Goal: Information Seeking & Learning: Learn about a topic

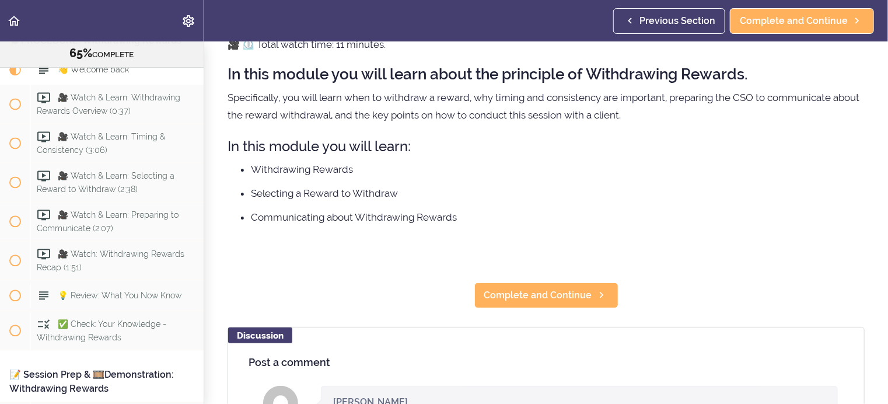
scroll to position [58, 0]
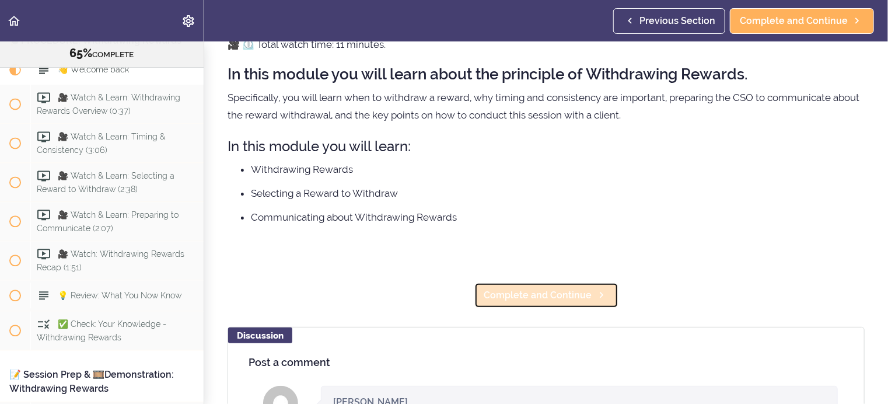
click at [502, 293] on span "Complete and Continue" at bounding box center [538, 295] width 108 height 14
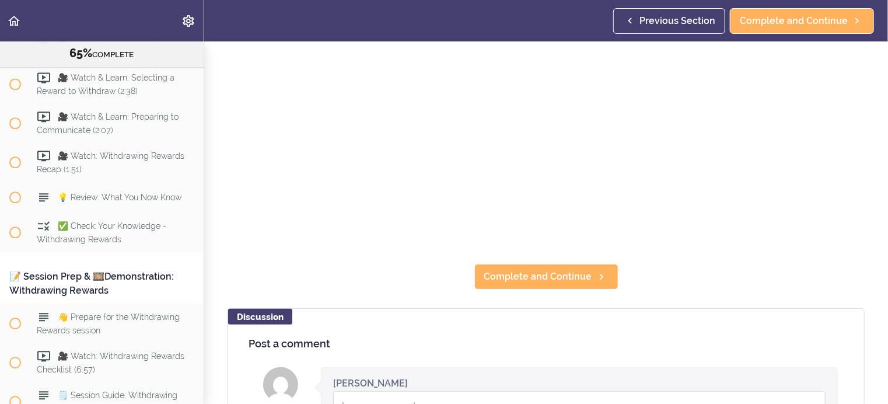
scroll to position [233, 0]
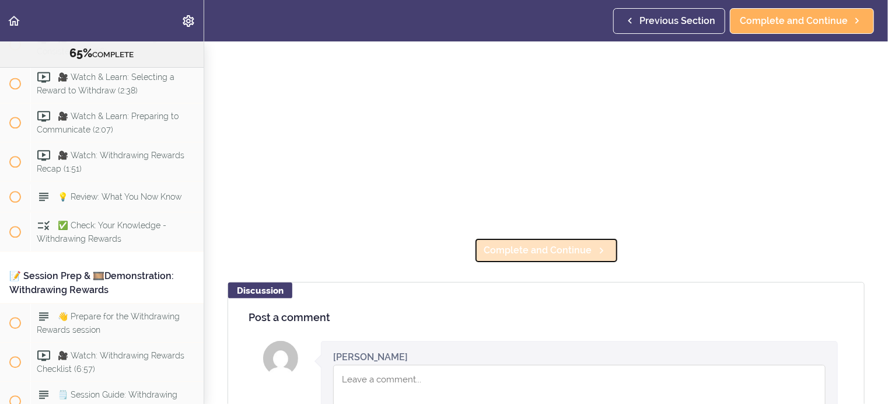
click at [542, 244] on span "Complete and Continue" at bounding box center [538, 250] width 108 height 14
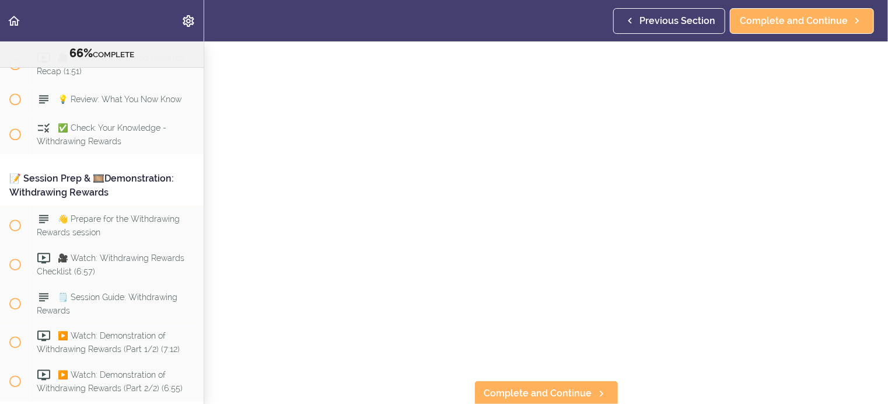
scroll to position [96, 0]
click at [498, 384] on span "Complete and Continue" at bounding box center [538, 391] width 108 height 14
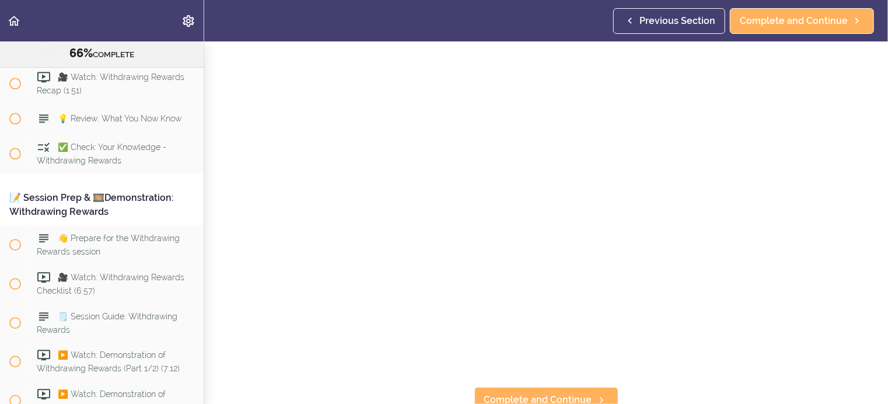
scroll to position [96, 0]
click at [494, 384] on span "Complete and Continue" at bounding box center [538, 391] width 108 height 14
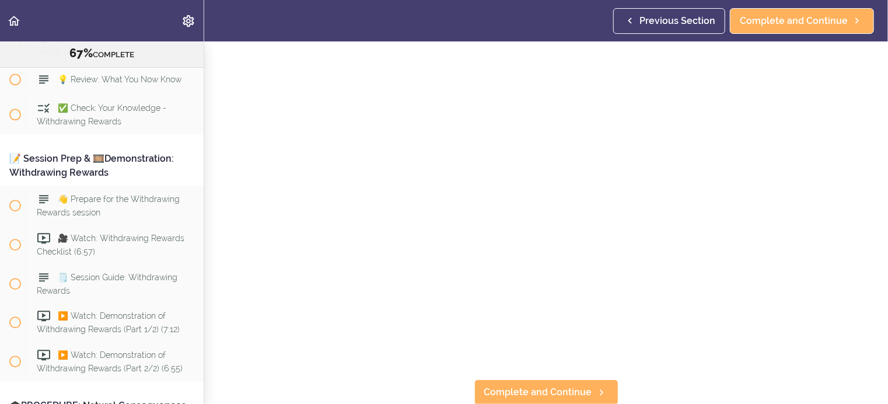
scroll to position [96, 0]
click at [507, 384] on span "Complete and Continue" at bounding box center [538, 391] width 108 height 14
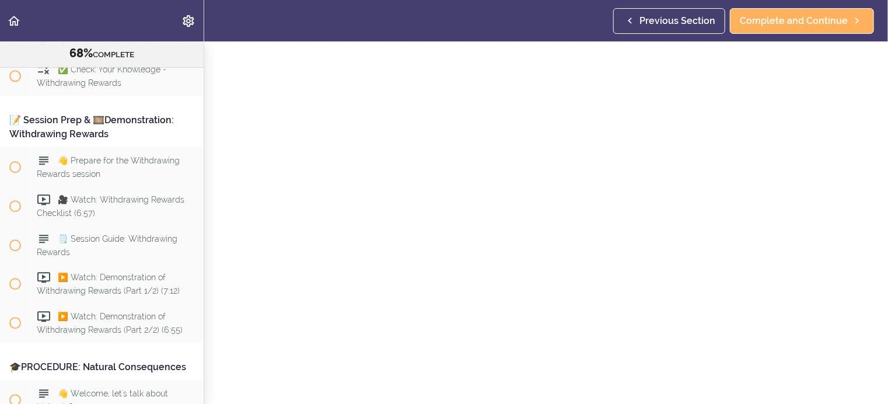
scroll to position [96, 0]
click at [506, 384] on span "Complete and Continue" at bounding box center [538, 391] width 108 height 14
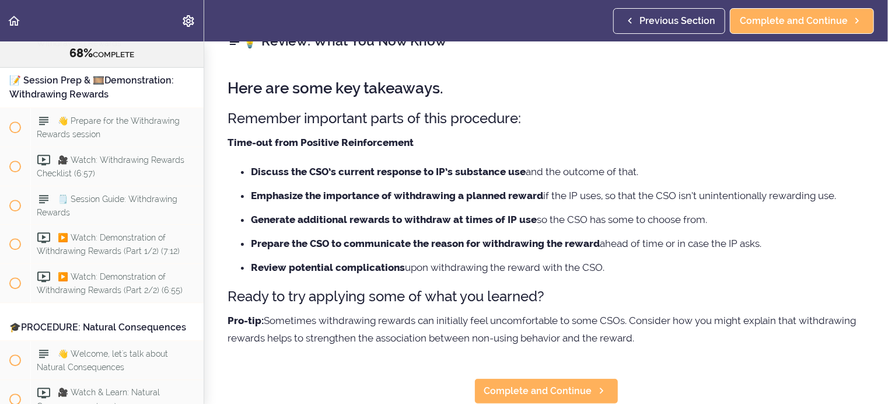
scroll to position [34, 0]
click at [515, 384] on span "Complete and Continue" at bounding box center [538, 391] width 108 height 14
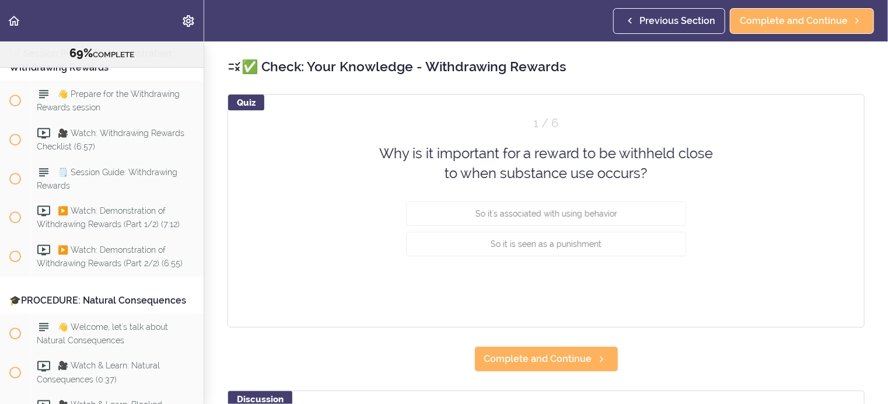
scroll to position [5993, 0]
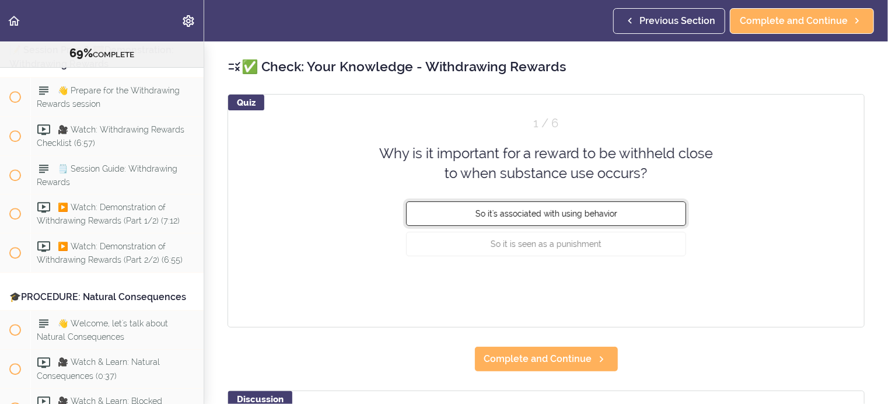
click at [624, 215] on button "So it's associated with using behavior" at bounding box center [546, 213] width 280 height 24
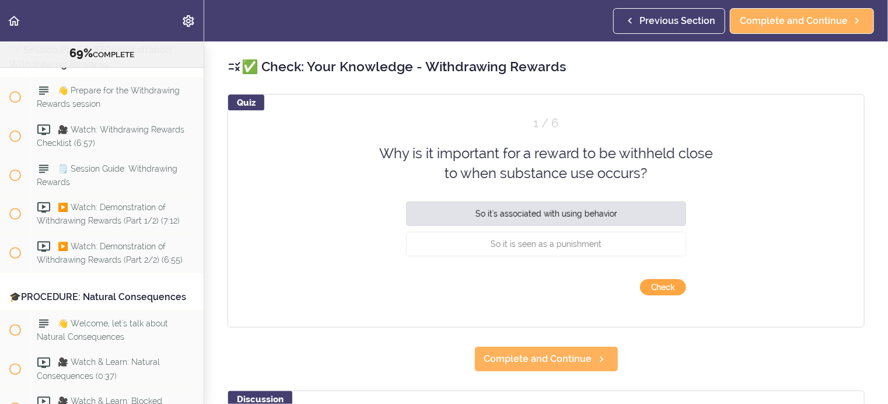
click at [653, 286] on button "Check" at bounding box center [663, 287] width 46 height 16
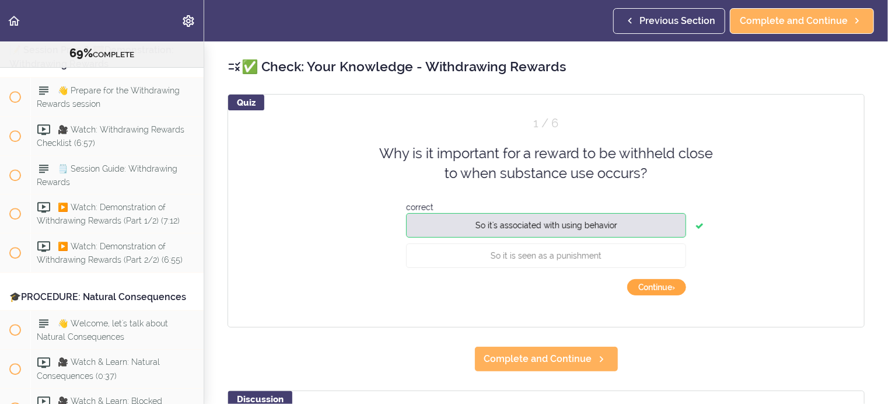
click at [653, 286] on button "Continue ›" at bounding box center [656, 287] width 59 height 16
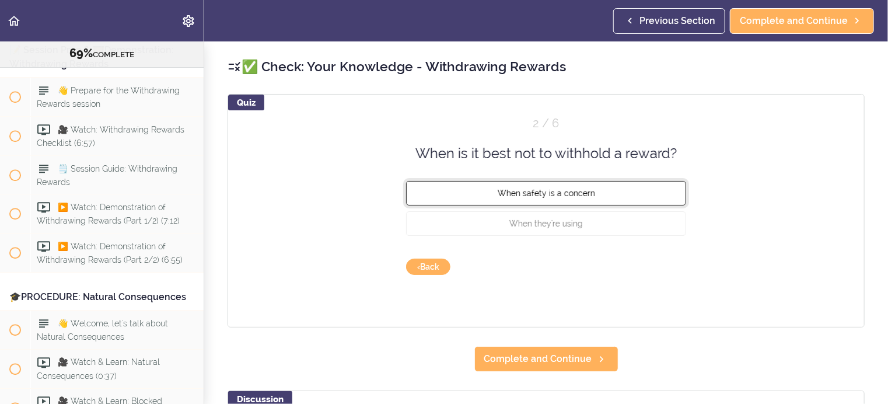
click at [576, 191] on span "When safety is a concern" at bounding box center [545, 192] width 97 height 9
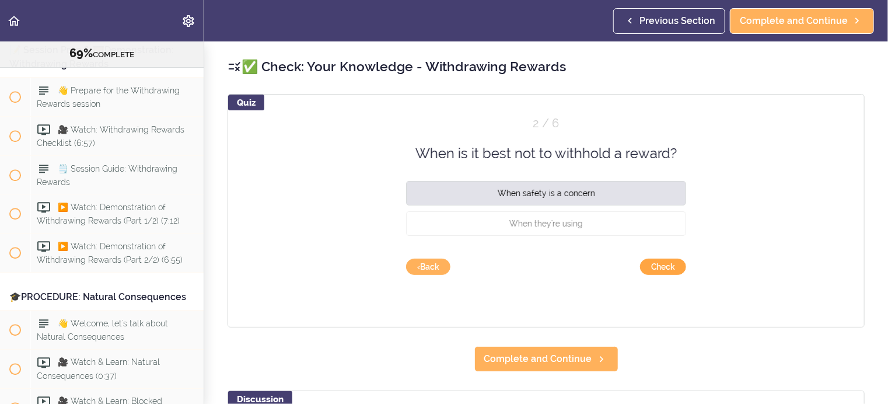
click at [655, 266] on button "Check" at bounding box center [663, 266] width 46 height 16
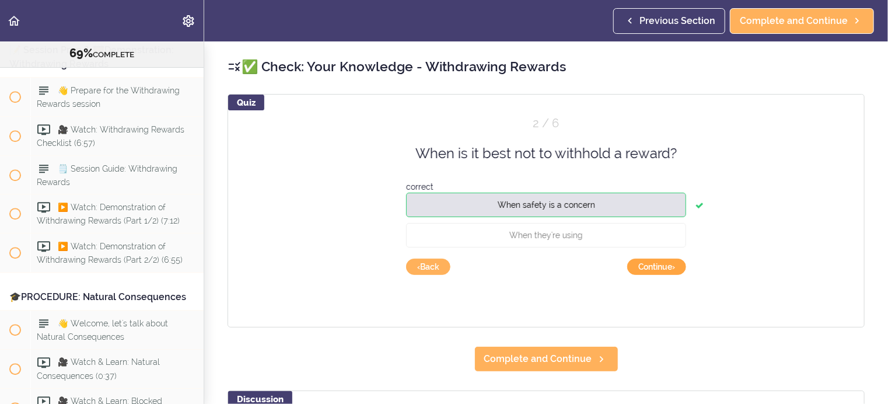
click at [655, 266] on button "Continue ›" at bounding box center [656, 266] width 59 height 16
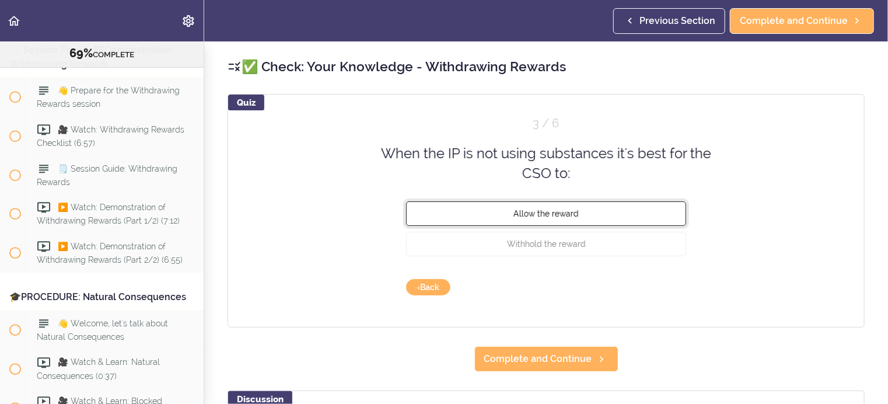
click at [561, 212] on span "Allow the reward" at bounding box center [545, 212] width 65 height 9
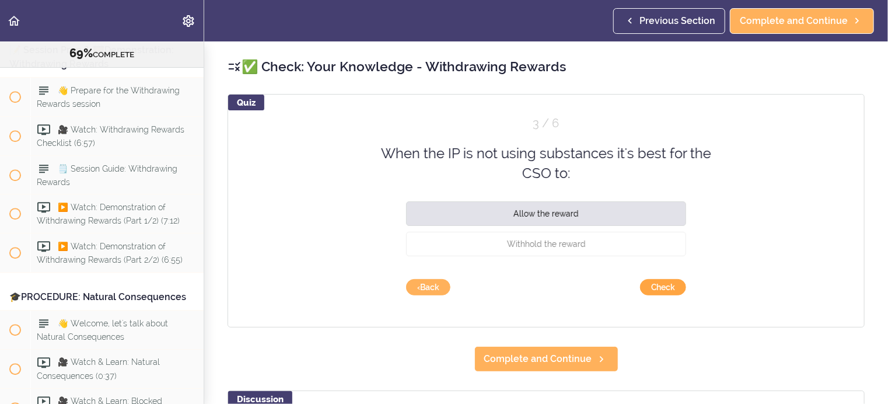
click at [651, 284] on button "Check" at bounding box center [663, 287] width 46 height 16
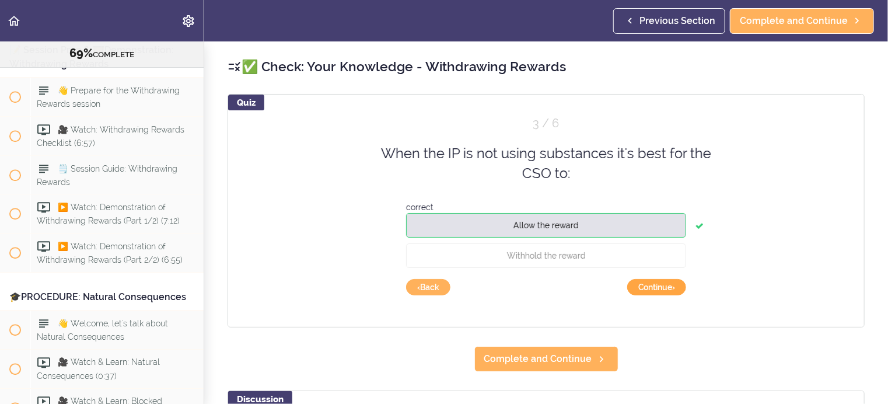
click at [651, 284] on button "Continue ›" at bounding box center [656, 287] width 59 height 16
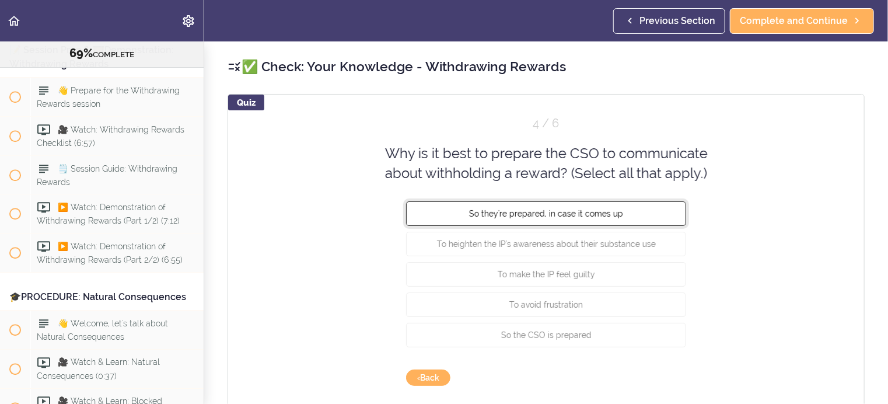
click at [612, 214] on span "So they're prepared, in case it comes up" at bounding box center [546, 212] width 154 height 9
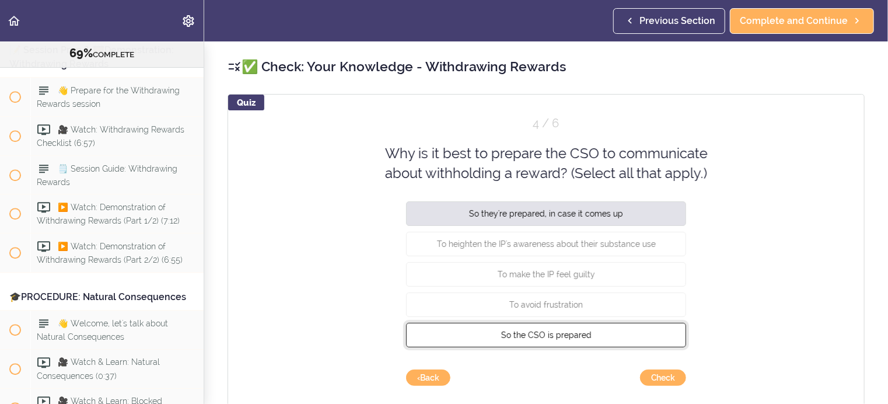
click at [544, 335] on span "So the CSO is prepared" at bounding box center [546, 333] width 90 height 9
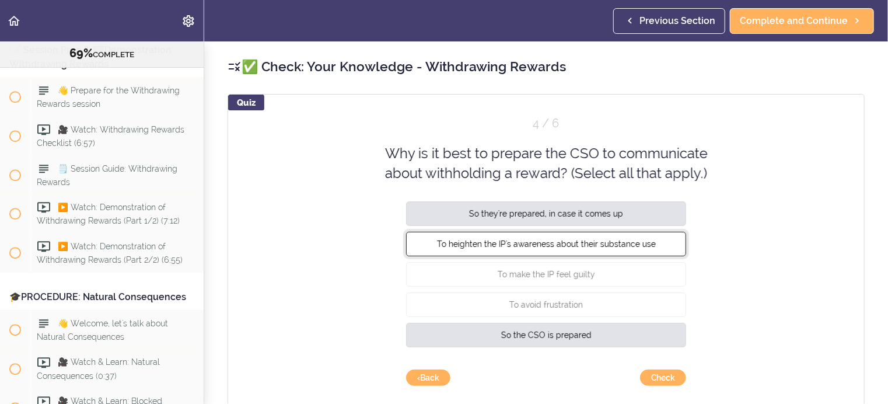
click at [576, 244] on span "To heighten the IP's awareness about their substance use" at bounding box center [546, 243] width 219 height 9
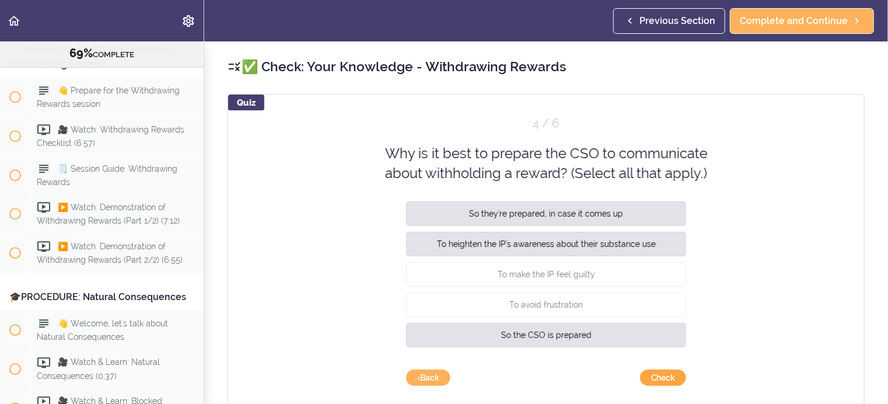
click at [648, 374] on button "Check" at bounding box center [663, 377] width 46 height 16
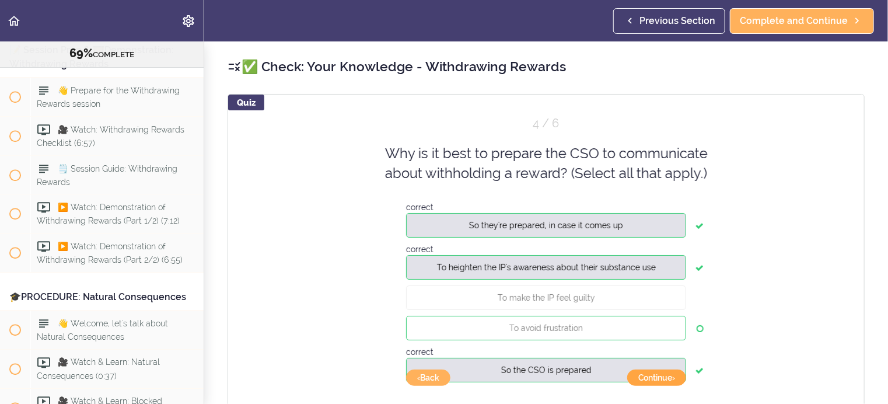
click at [648, 374] on button "Continue ›" at bounding box center [656, 377] width 59 height 16
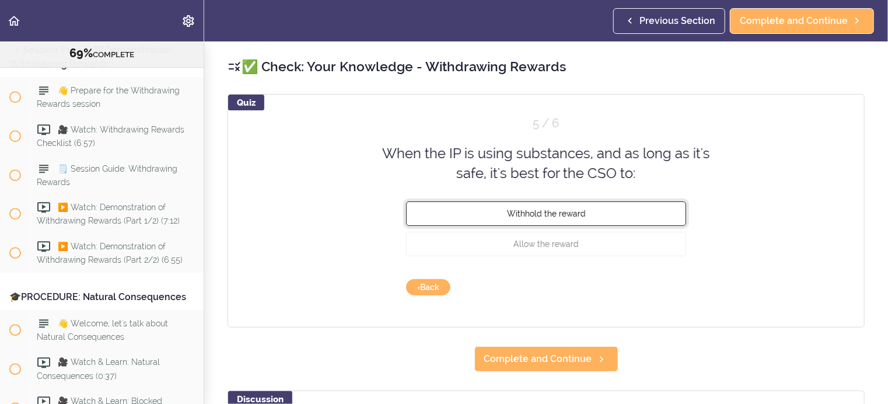
click at [576, 212] on span "Withhold the reward" at bounding box center [546, 212] width 79 height 9
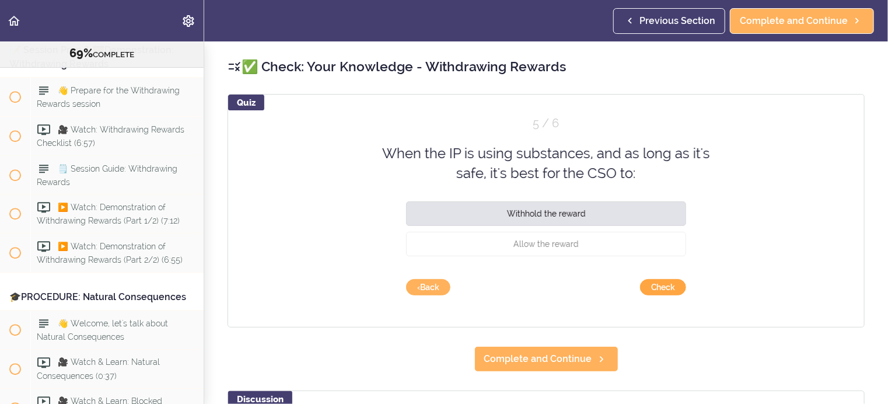
click at [655, 286] on button "Check" at bounding box center [663, 287] width 46 height 16
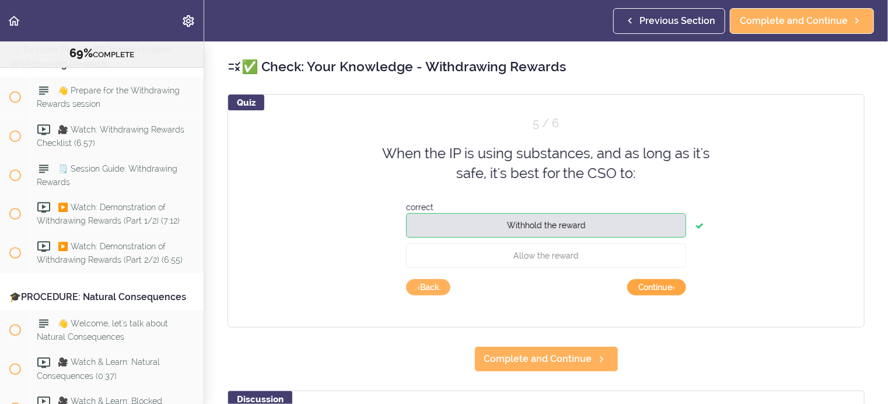
click at [655, 286] on button "Continue ›" at bounding box center [656, 287] width 59 height 16
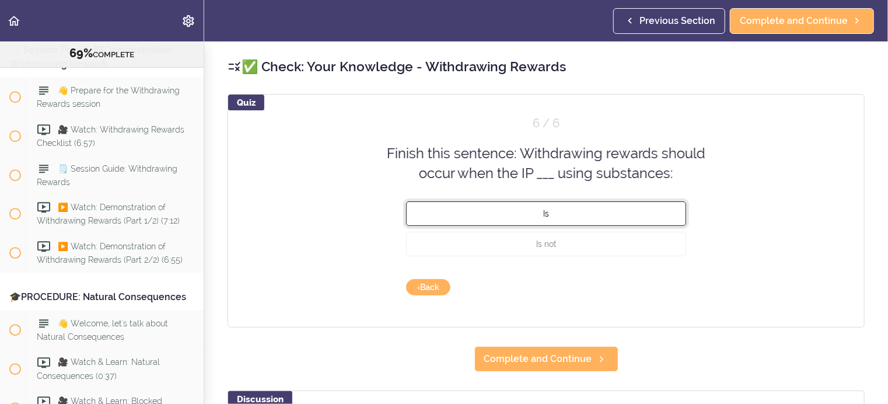
click at [544, 212] on span "Is" at bounding box center [546, 212] width 6 height 9
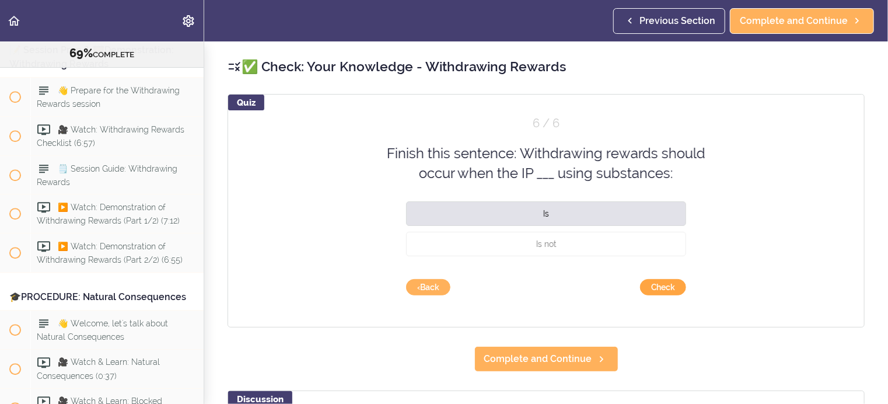
click at [652, 287] on button "Check" at bounding box center [663, 287] width 46 height 16
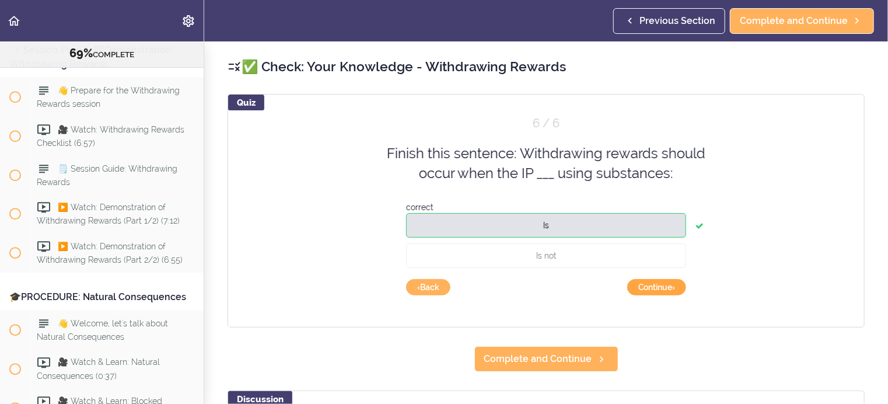
click at [652, 287] on button "Continue ›" at bounding box center [656, 287] width 59 height 16
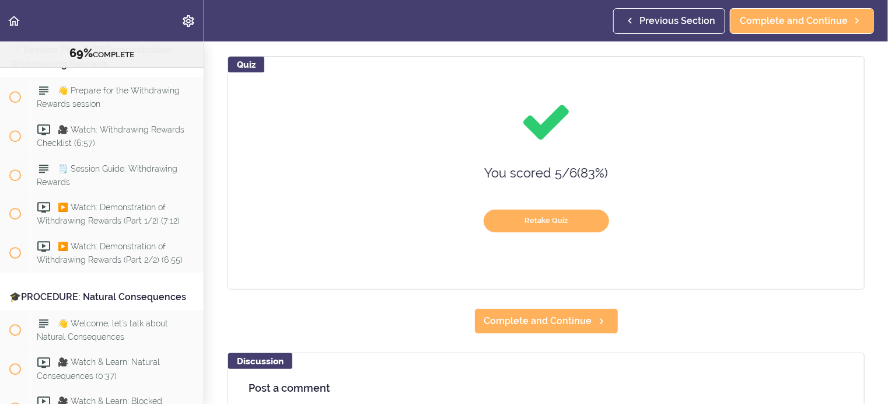
scroll to position [58, 0]
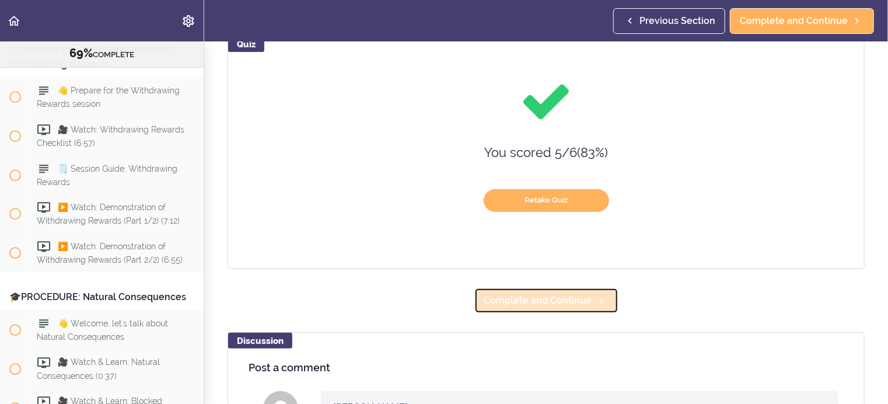
click at [532, 296] on span "Complete and Continue" at bounding box center [538, 300] width 108 height 14
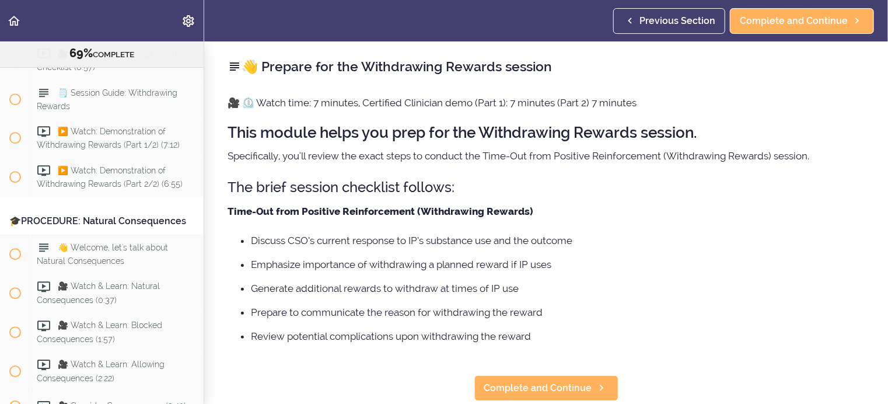
scroll to position [6084, 0]
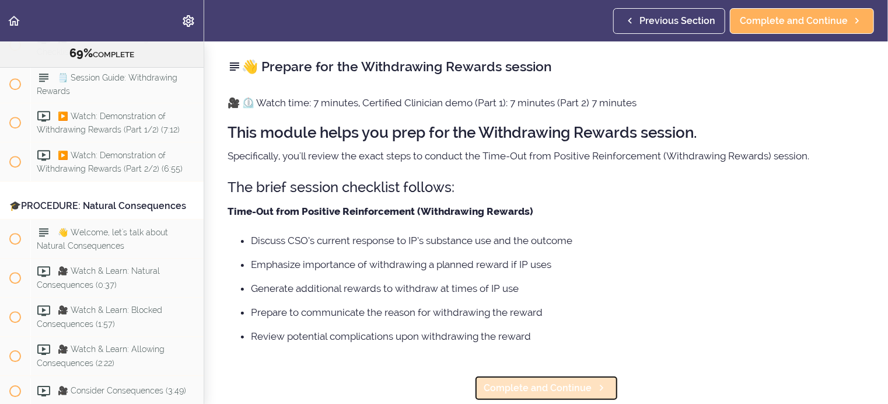
click at [503, 387] on span "Complete and Continue" at bounding box center [538, 388] width 108 height 14
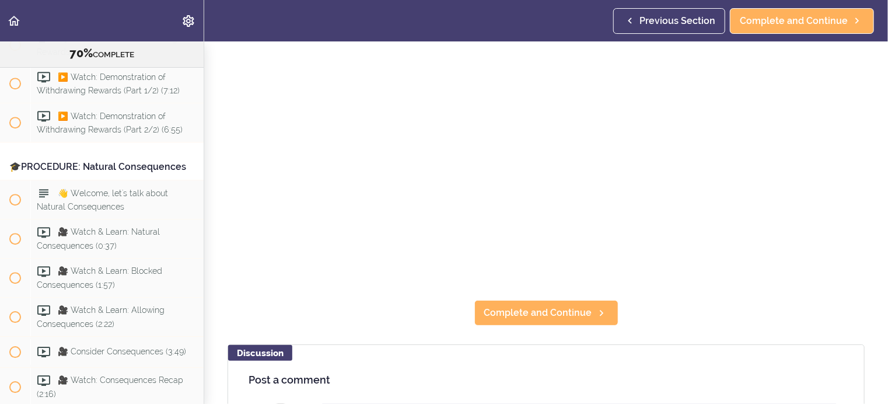
scroll to position [175, 0]
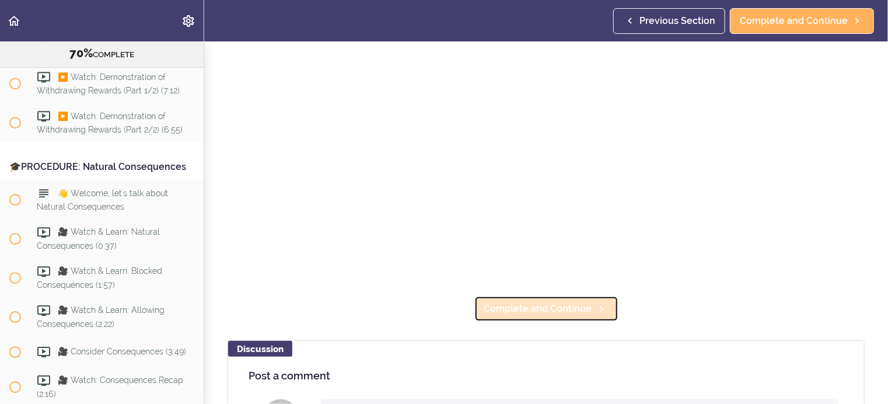
click at [539, 301] on span "Complete and Continue" at bounding box center [538, 308] width 108 height 14
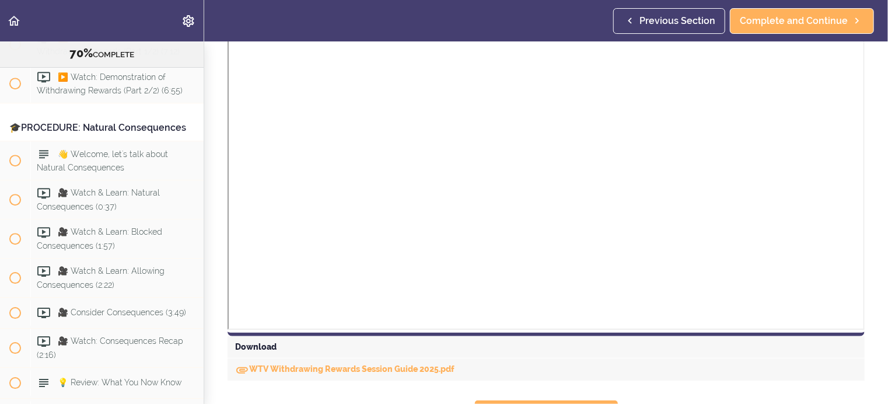
scroll to position [350, 0]
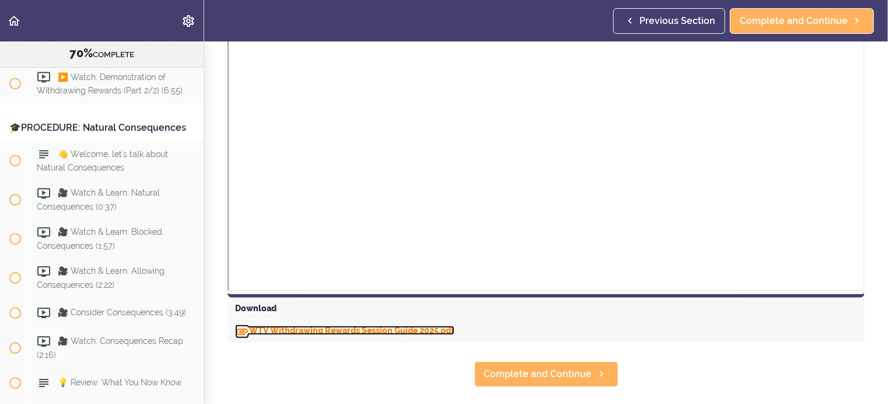
click at [280, 327] on link "WTV Withdrawing Rewards Session Guide 2025.pdf" at bounding box center [344, 329] width 219 height 9
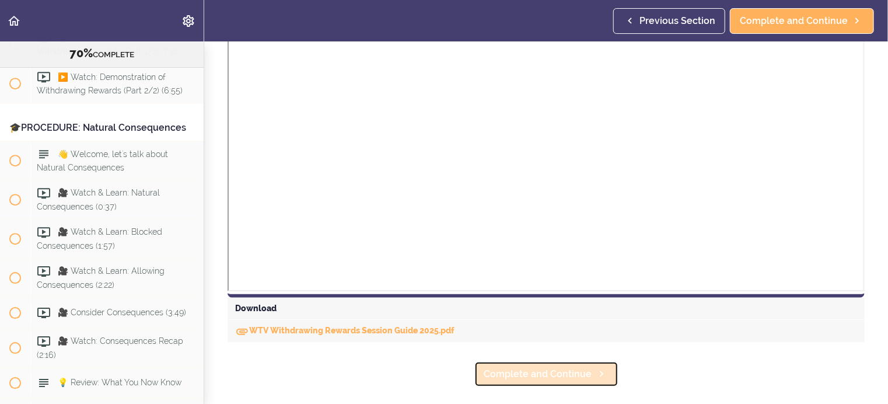
click at [507, 371] on span "Complete and Continue" at bounding box center [538, 374] width 108 height 14
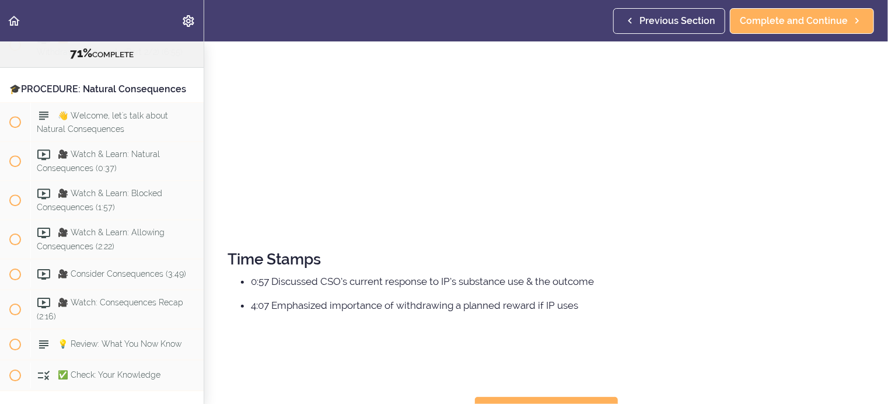
scroll to position [335, 0]
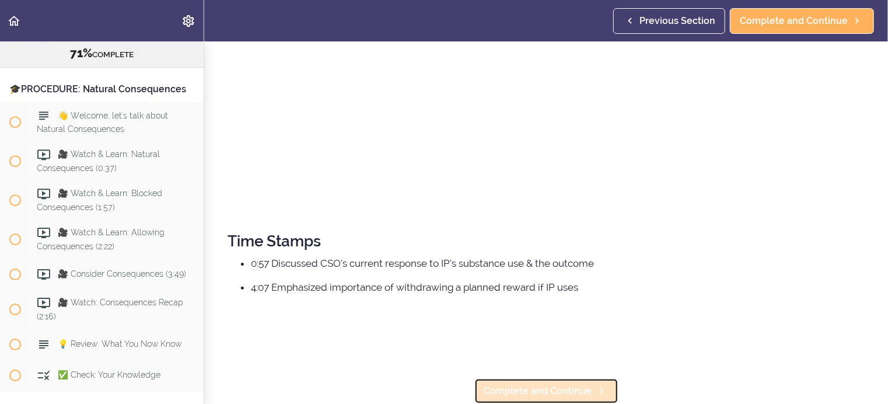
click at [514, 384] on span "Complete and Continue" at bounding box center [538, 391] width 108 height 14
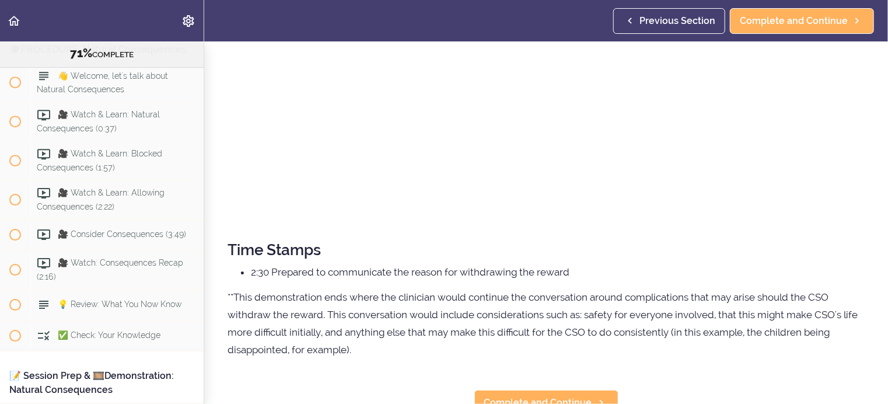
scroll to position [338, 0]
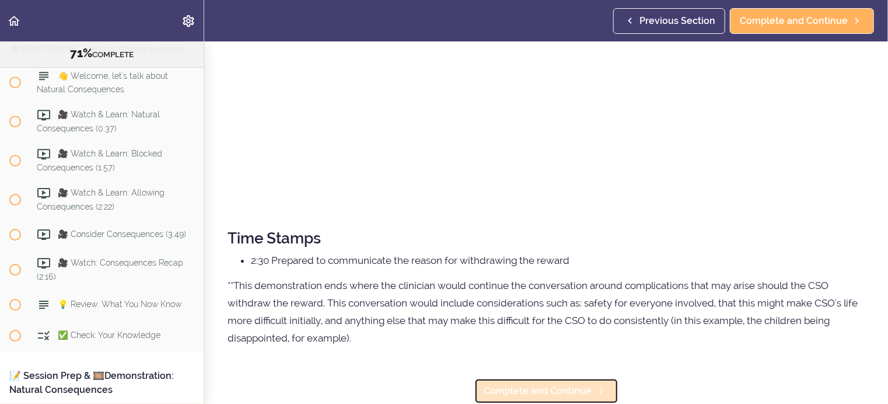
click at [506, 384] on span "Complete and Continue" at bounding box center [538, 391] width 108 height 14
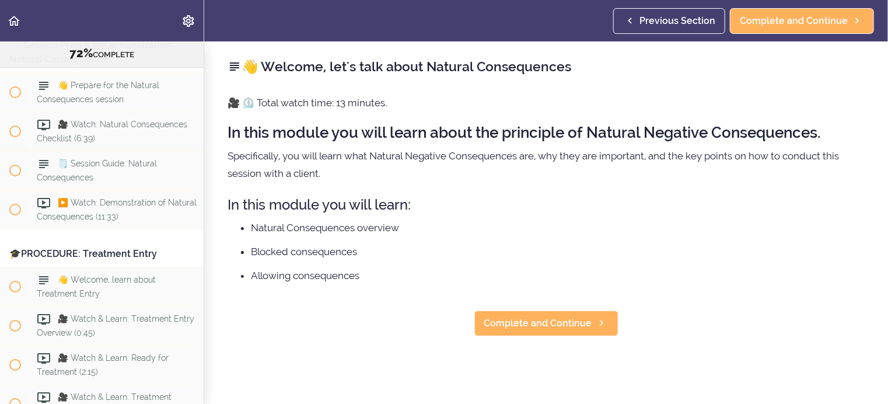
scroll to position [6569, 0]
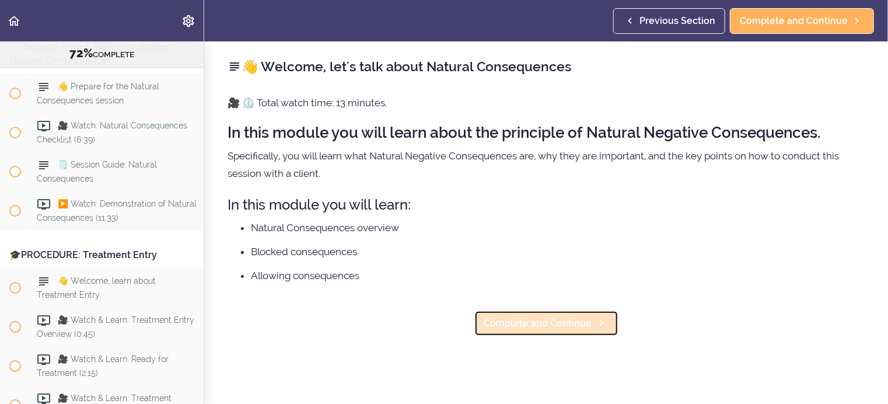
click at [518, 322] on span "Complete and Continue" at bounding box center [538, 323] width 108 height 14
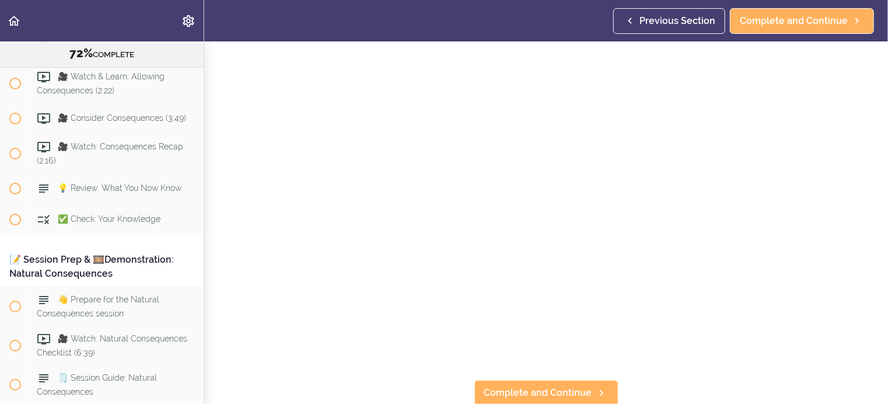
scroll to position [117, 0]
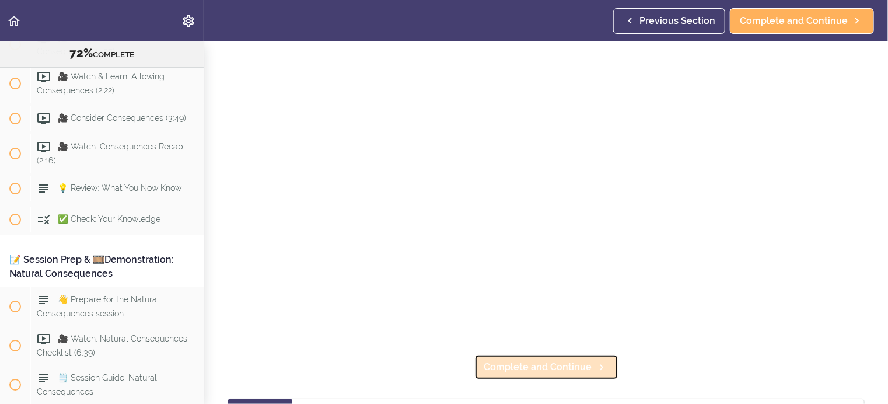
click at [528, 360] on span "Complete and Continue" at bounding box center [538, 367] width 108 height 14
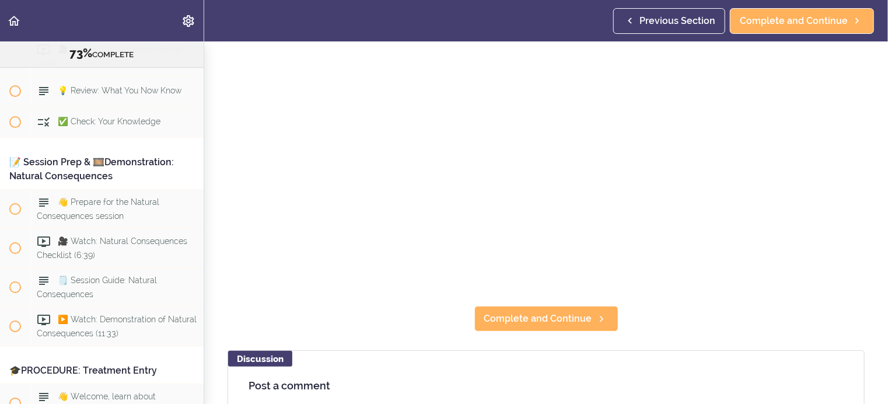
scroll to position [233, 0]
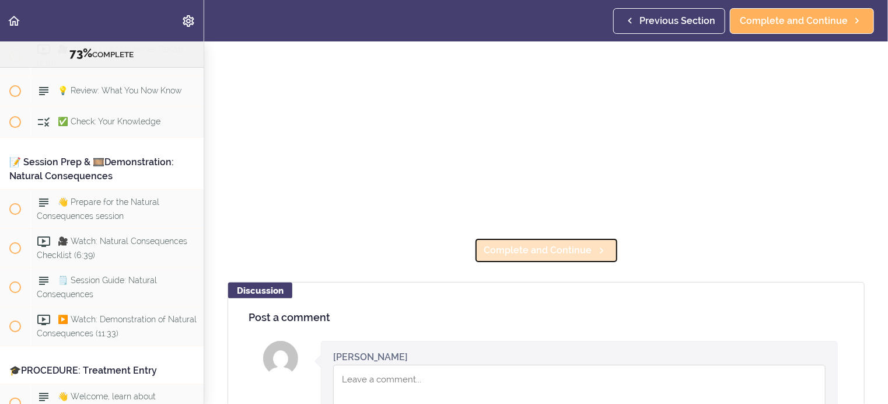
click at [510, 243] on span "Complete and Continue" at bounding box center [538, 250] width 108 height 14
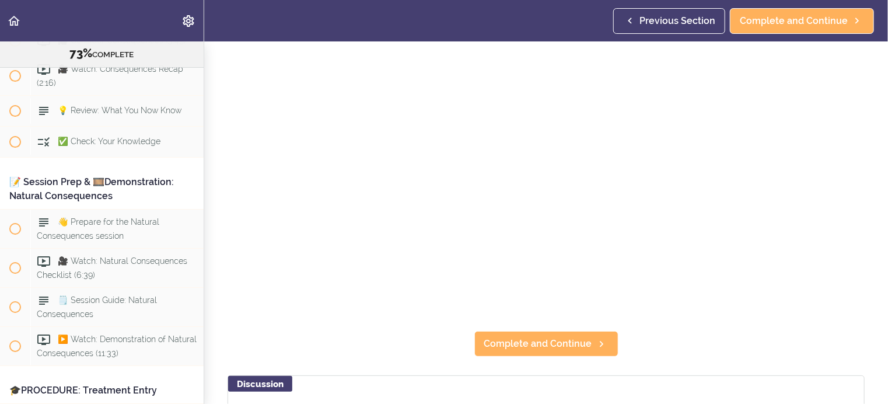
scroll to position [175, 0]
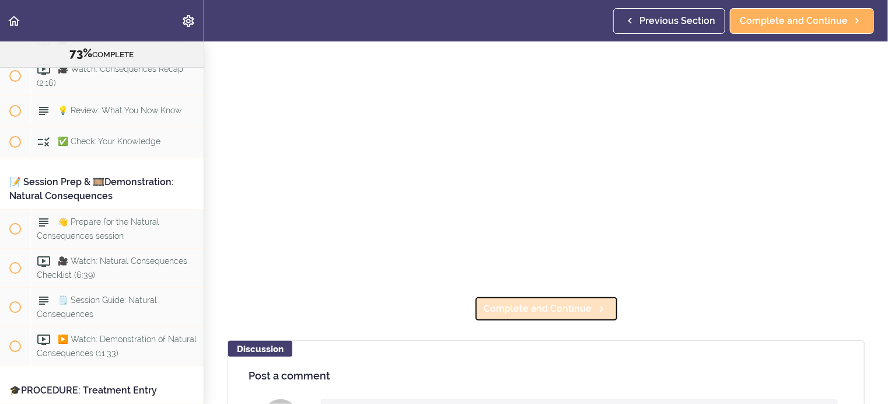
click at [541, 303] on span "Complete and Continue" at bounding box center [538, 308] width 108 height 14
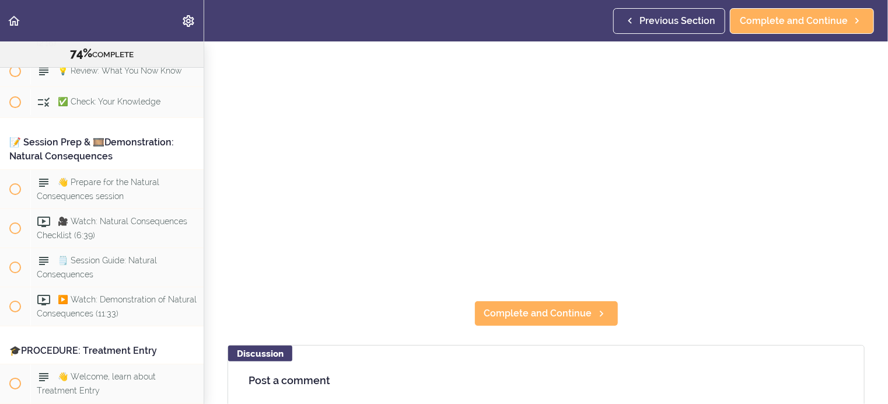
scroll to position [175, 0]
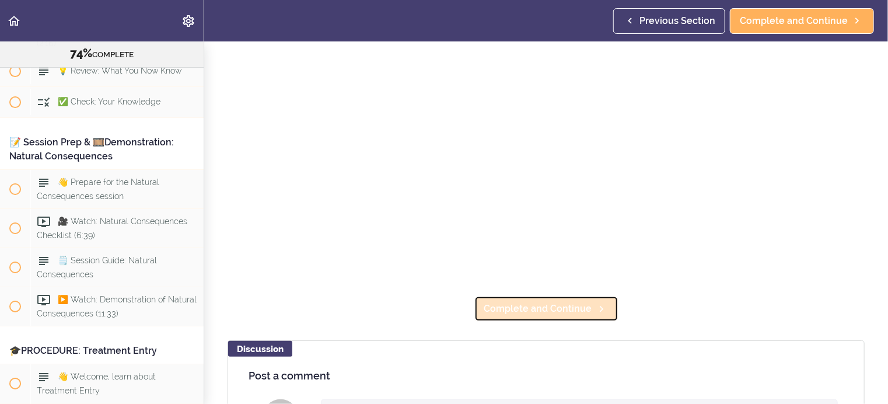
click at [530, 301] on span "Complete and Continue" at bounding box center [538, 308] width 108 height 14
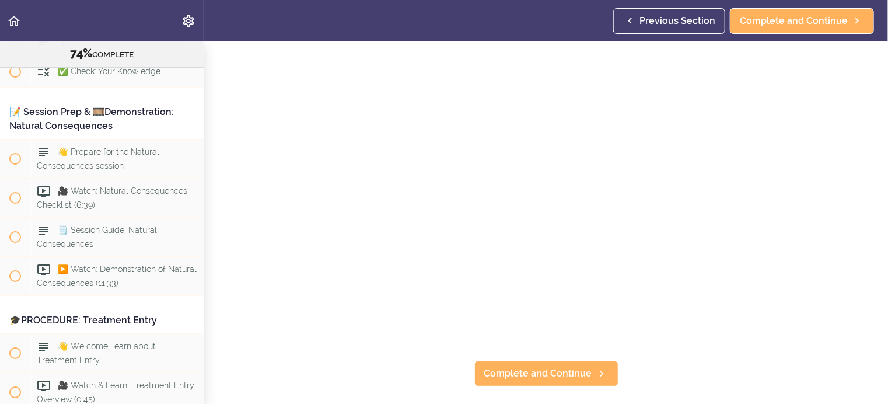
scroll to position [117, 0]
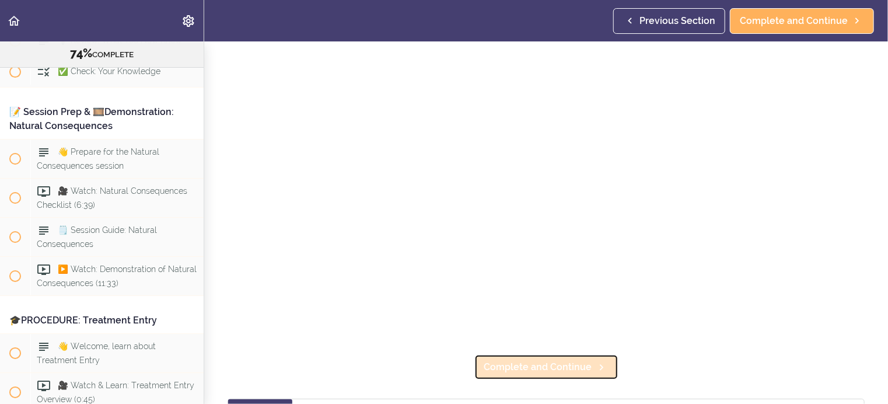
click at [523, 360] on span "Complete and Continue" at bounding box center [538, 367] width 108 height 14
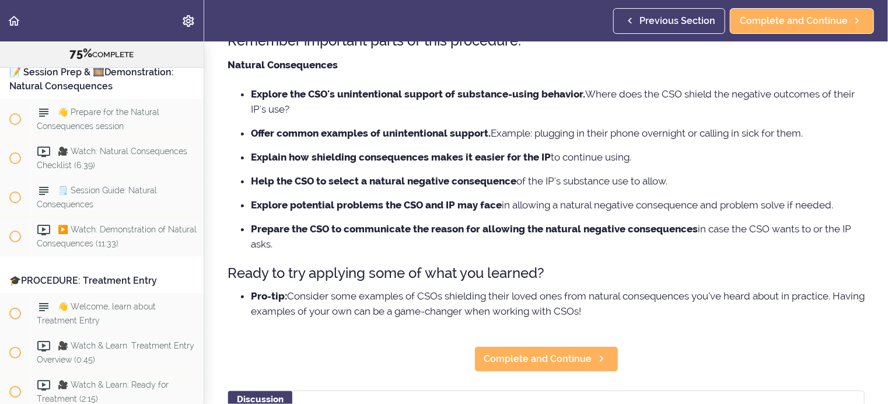
scroll to position [117, 0]
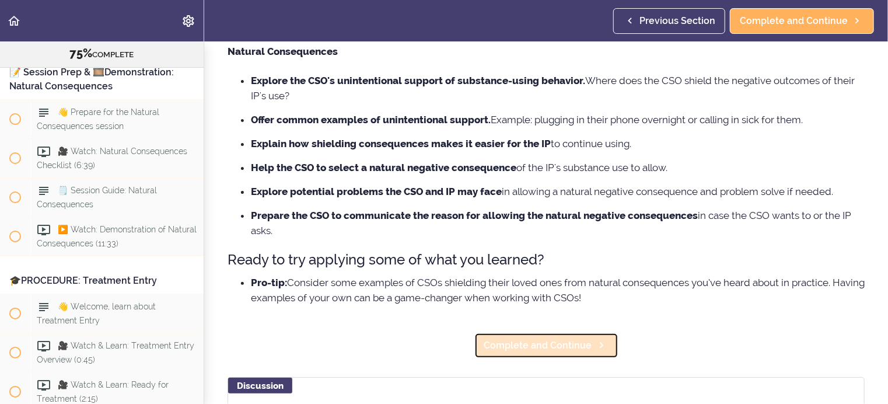
click at [534, 342] on span "Complete and Continue" at bounding box center [538, 345] width 108 height 14
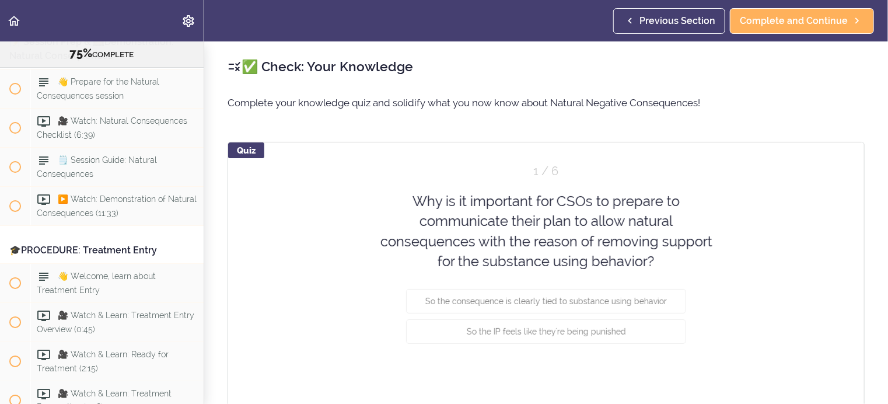
scroll to position [6573, 0]
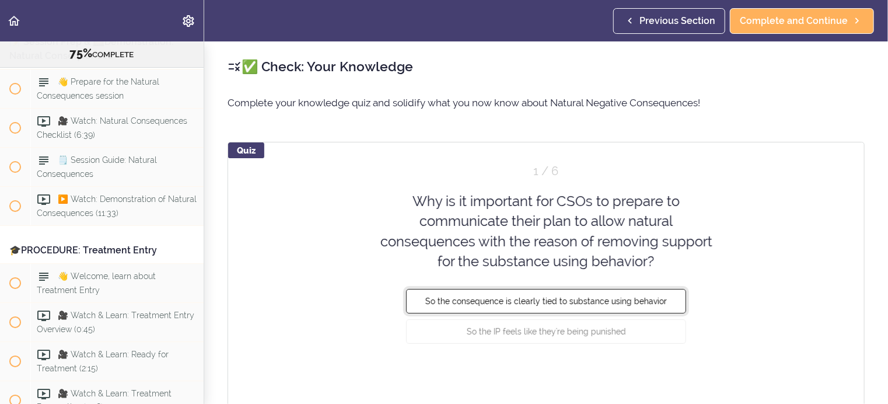
click at [625, 299] on span "So the consequence is clearly tied to substance using behavior" at bounding box center [545, 300] width 241 height 9
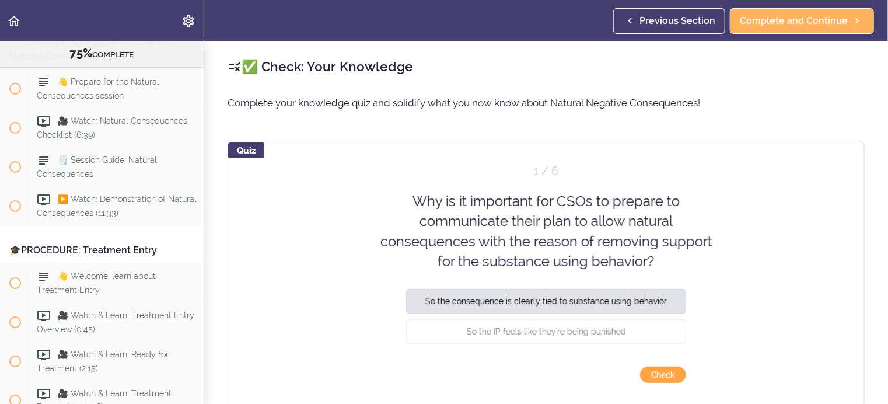
click at [657, 373] on button "Check" at bounding box center [663, 374] width 46 height 16
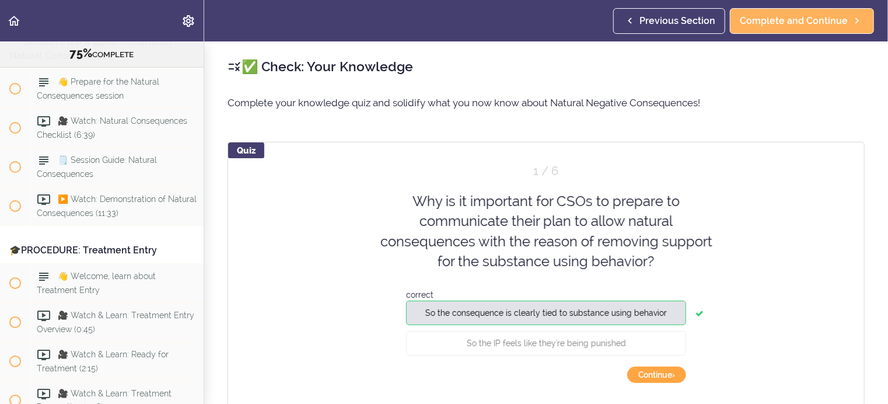
click at [657, 373] on button "Continue ›" at bounding box center [656, 374] width 59 height 16
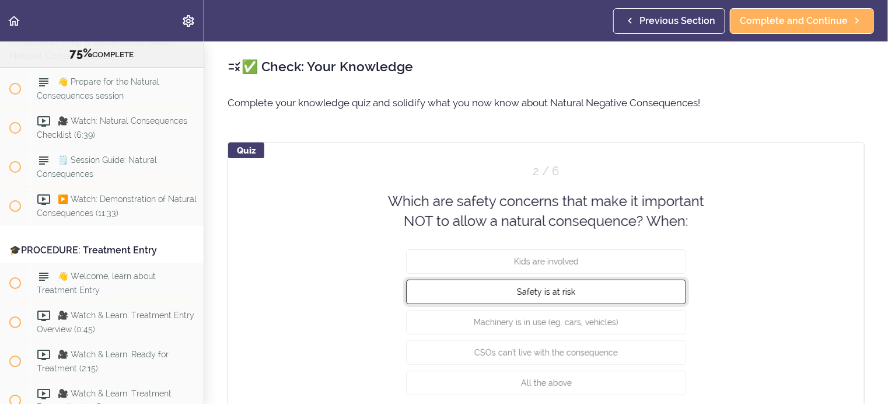
click at [590, 291] on button "Safety is at risk" at bounding box center [546, 291] width 280 height 24
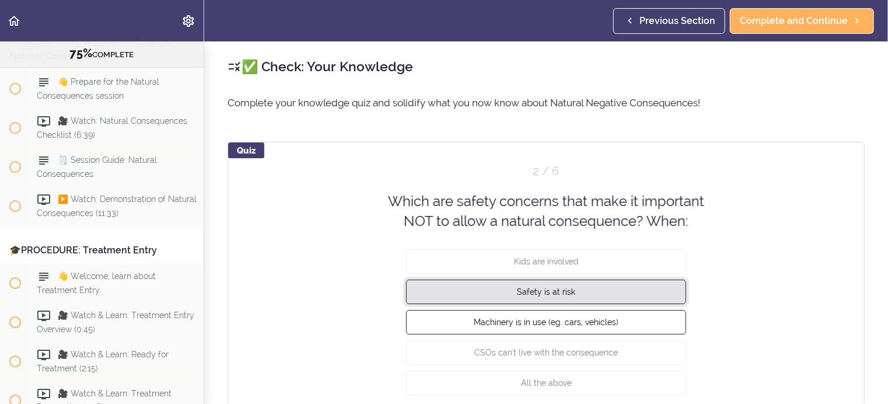
scroll to position [58, 0]
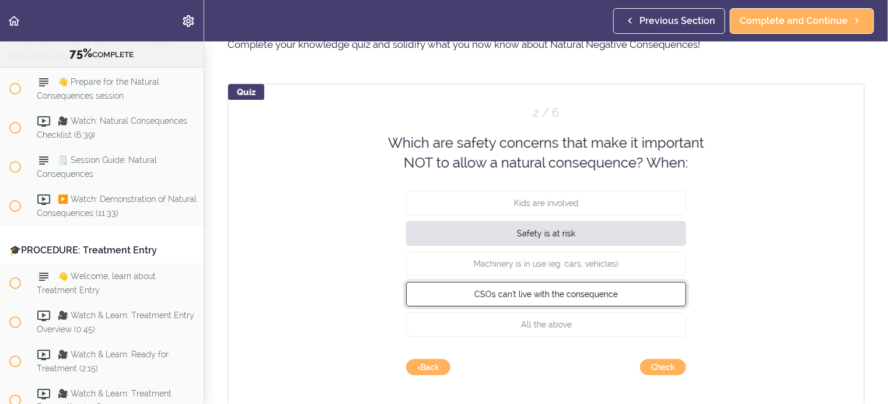
click at [614, 290] on button "CSOs can't live with the consequence" at bounding box center [546, 293] width 280 height 24
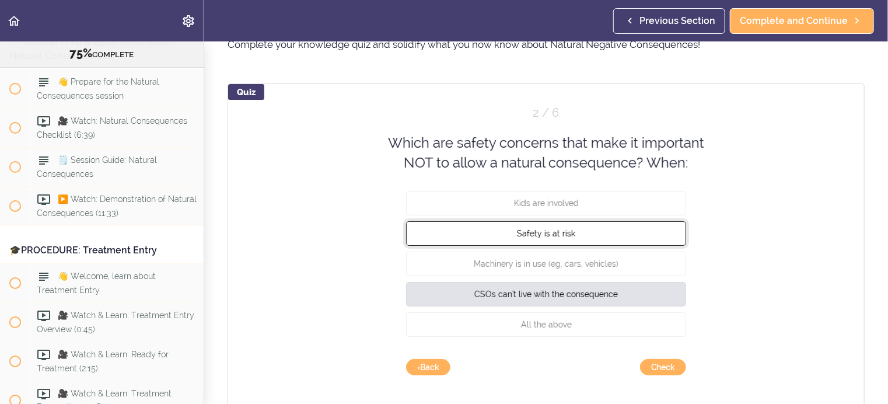
click at [581, 234] on button "Safety is at risk" at bounding box center [546, 232] width 280 height 24
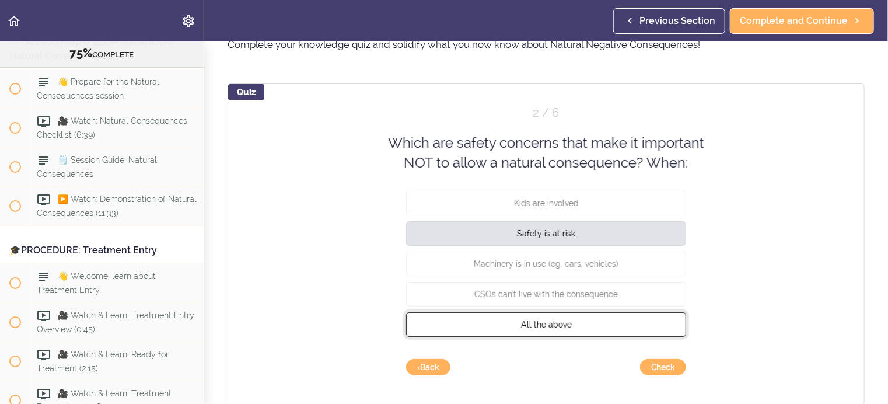
click at [566, 320] on span "All the above" at bounding box center [546, 323] width 51 height 9
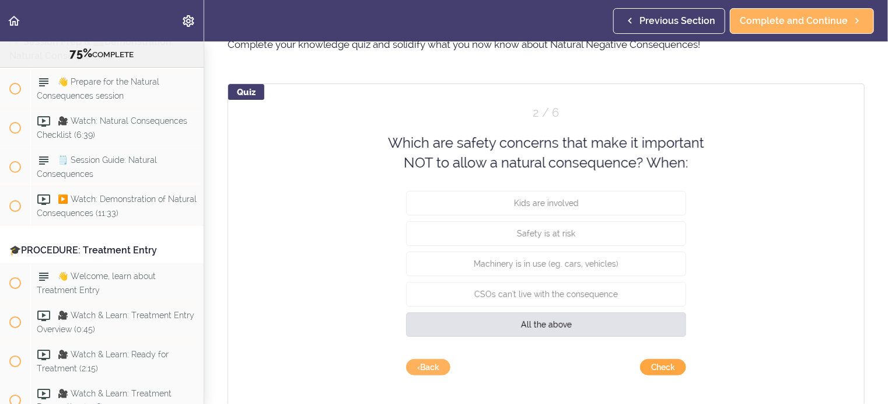
click at [652, 362] on button "Check" at bounding box center [663, 367] width 46 height 16
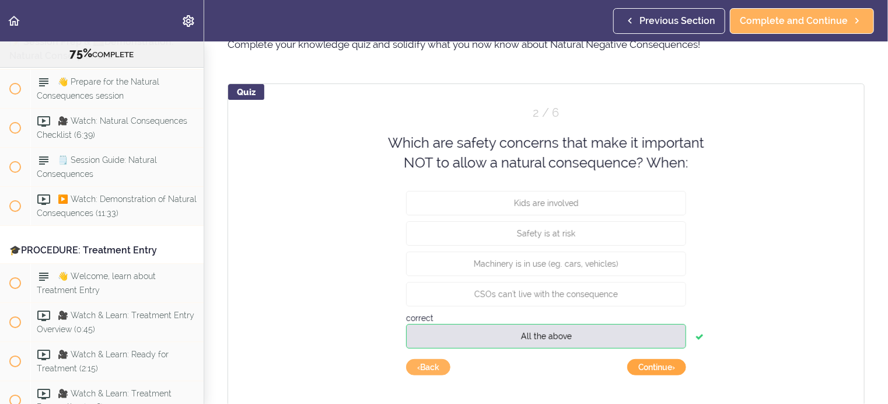
click at [652, 364] on button "Continue ›" at bounding box center [656, 367] width 59 height 16
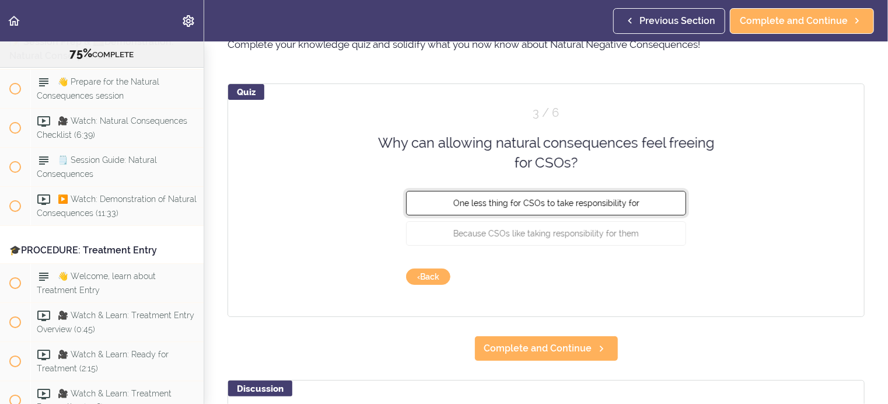
click at [581, 202] on span "One less thing for CSOs to take responsibility for" at bounding box center [546, 202] width 186 height 9
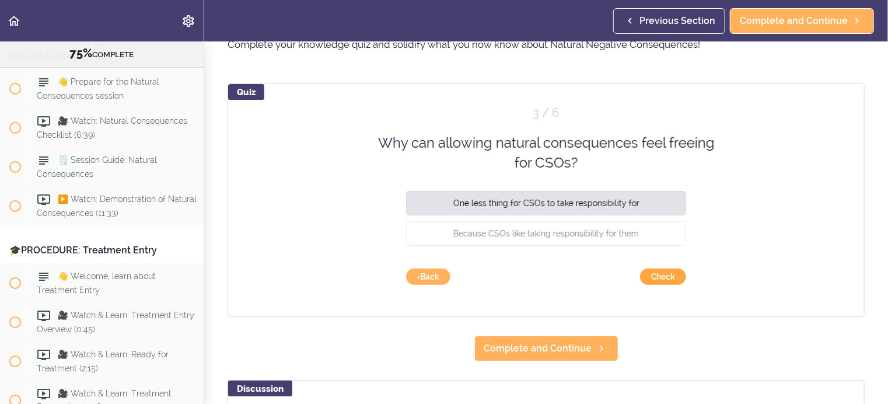
click at [658, 276] on button "Check" at bounding box center [663, 276] width 46 height 16
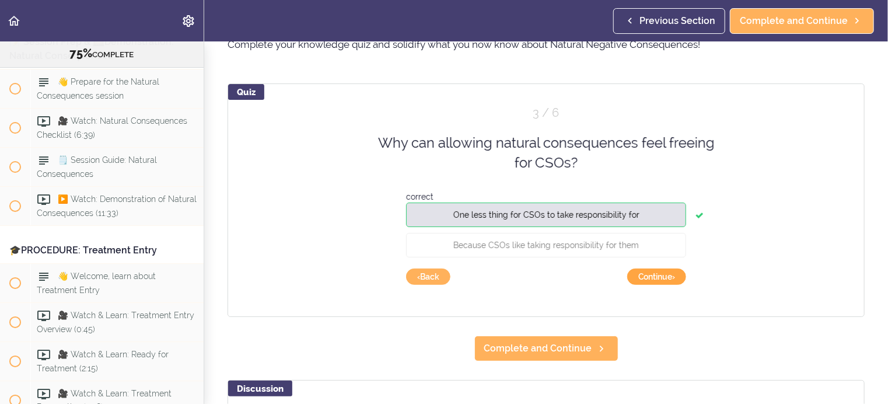
click at [658, 276] on button "Continue ›" at bounding box center [656, 276] width 59 height 16
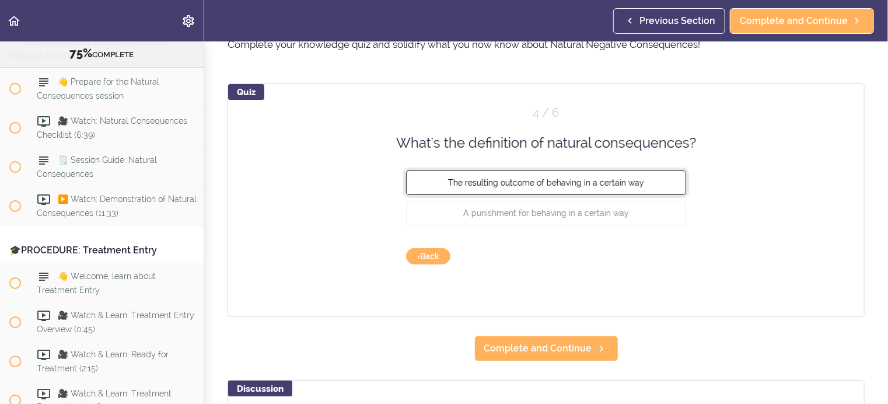
click at [599, 182] on span "The resulting outcome of behaving in a certain way" at bounding box center [546, 182] width 196 height 9
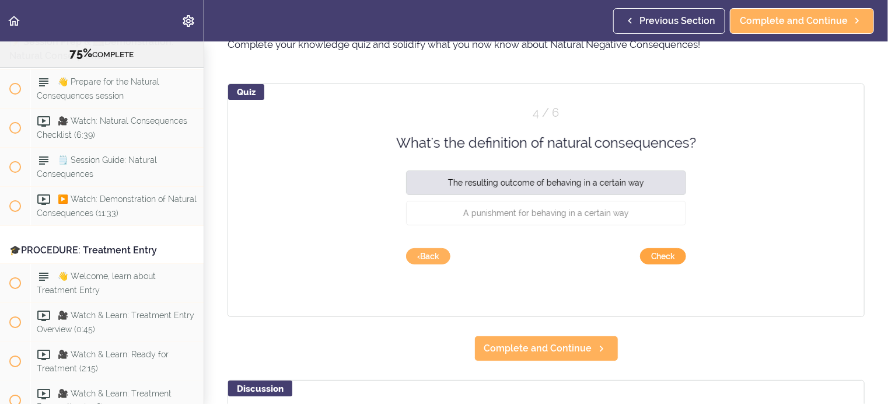
click at [652, 253] on button "Check" at bounding box center [663, 256] width 46 height 16
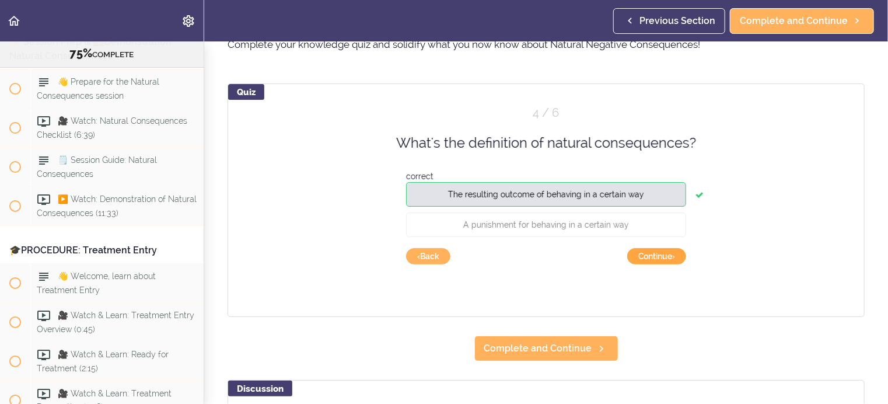
click at [652, 253] on button "Continue ›" at bounding box center [656, 256] width 59 height 16
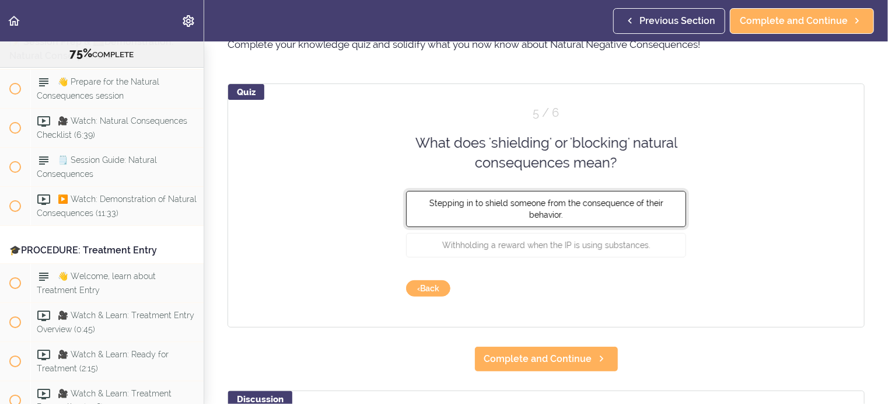
click at [497, 208] on button "Stepping in to shield someone from the consequence of their behavior." at bounding box center [546, 208] width 280 height 36
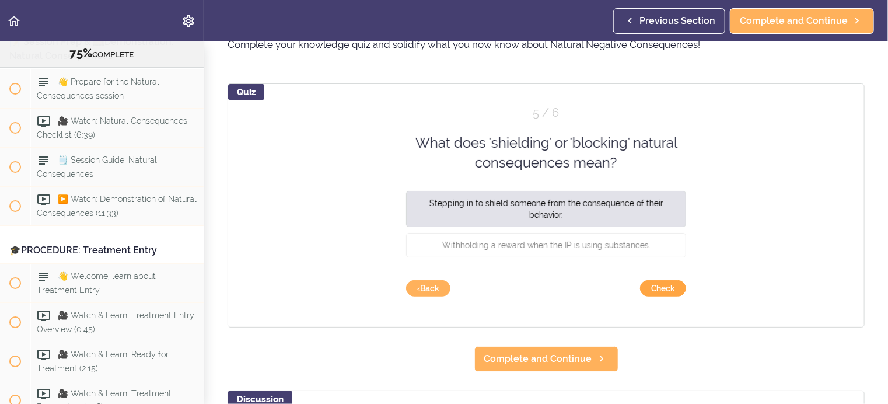
click at [657, 286] on button "Check" at bounding box center [663, 288] width 46 height 16
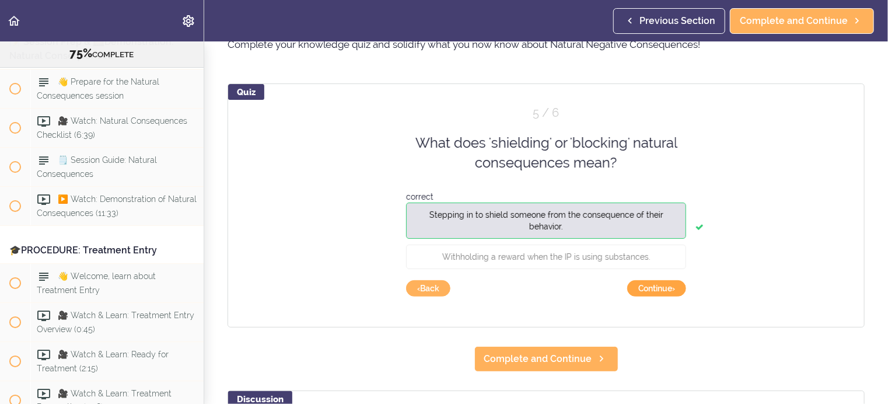
click at [657, 284] on button "Continue ›" at bounding box center [656, 288] width 59 height 16
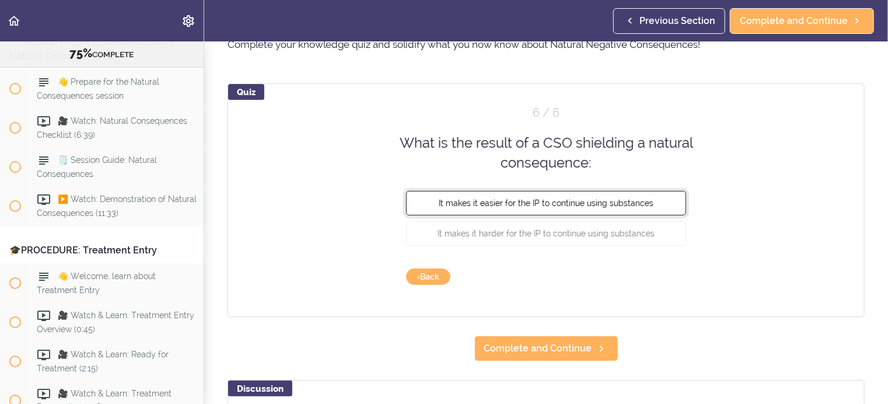
click at [523, 198] on span "It makes it easier for the IP to continue using substances" at bounding box center [546, 202] width 215 height 9
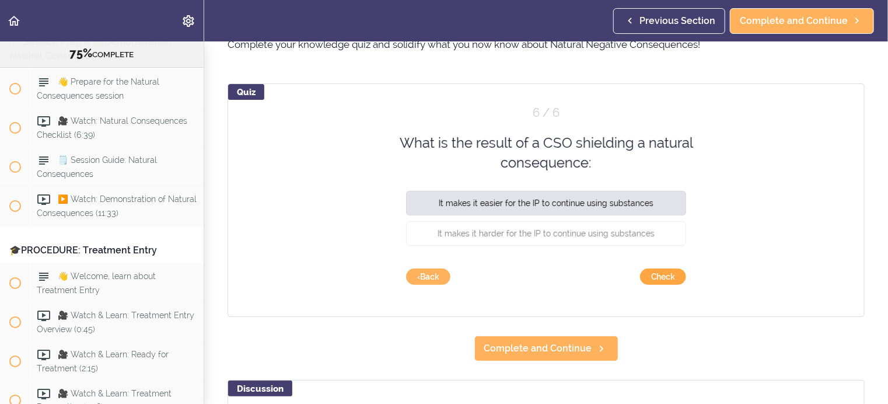
click at [655, 275] on button "Check" at bounding box center [663, 276] width 46 height 16
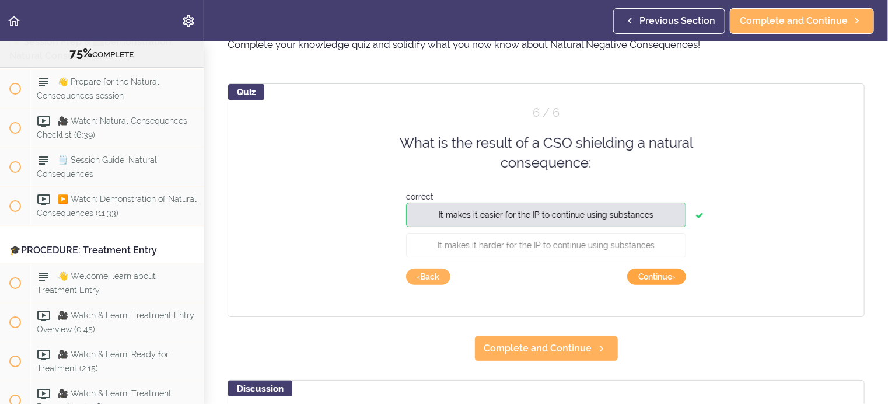
click at [655, 275] on button "Continue ›" at bounding box center [656, 276] width 59 height 16
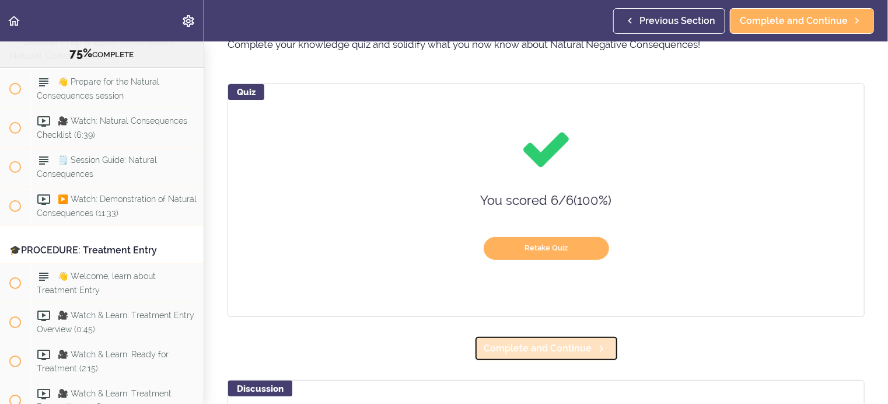
click at [558, 348] on span "Complete and Continue" at bounding box center [538, 348] width 108 height 14
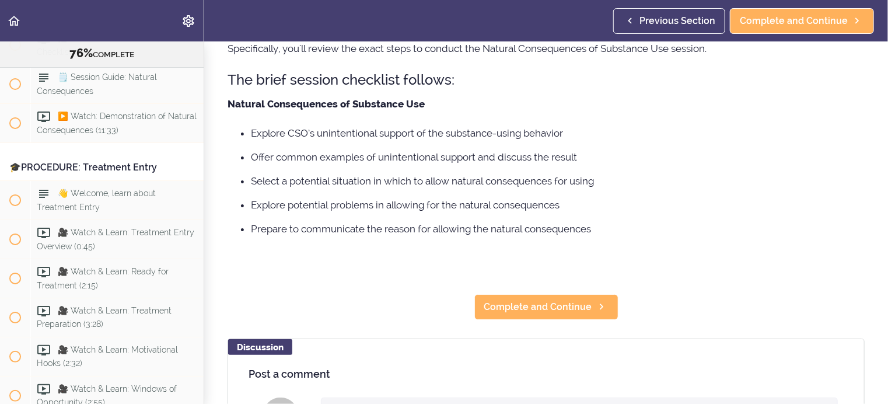
scroll to position [117, 0]
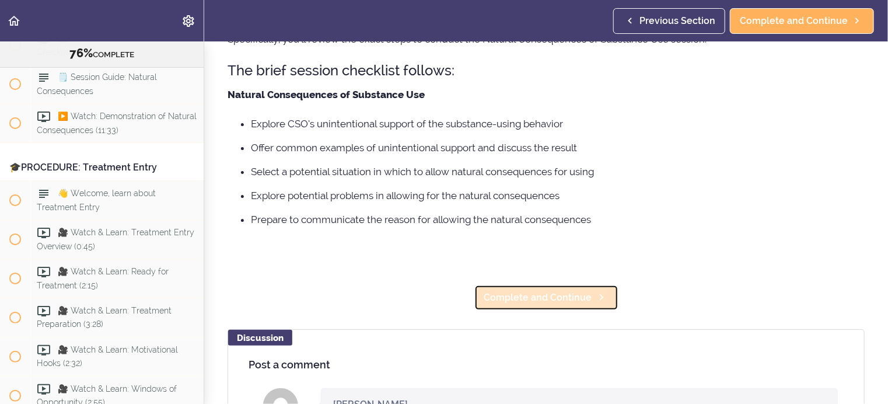
click at [512, 296] on span "Complete and Continue" at bounding box center [538, 297] width 108 height 14
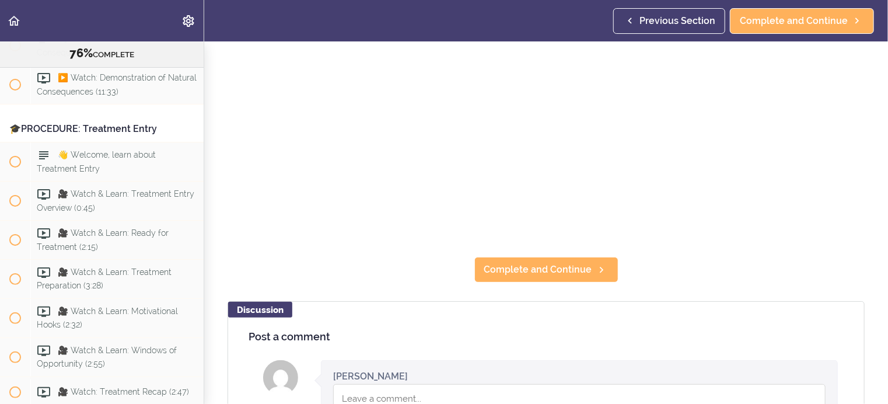
scroll to position [233, 0]
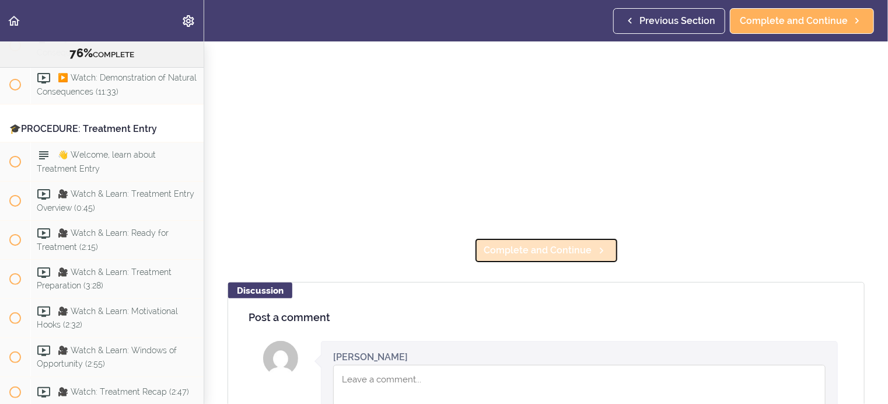
click at [530, 247] on span "Complete and Continue" at bounding box center [538, 250] width 108 height 14
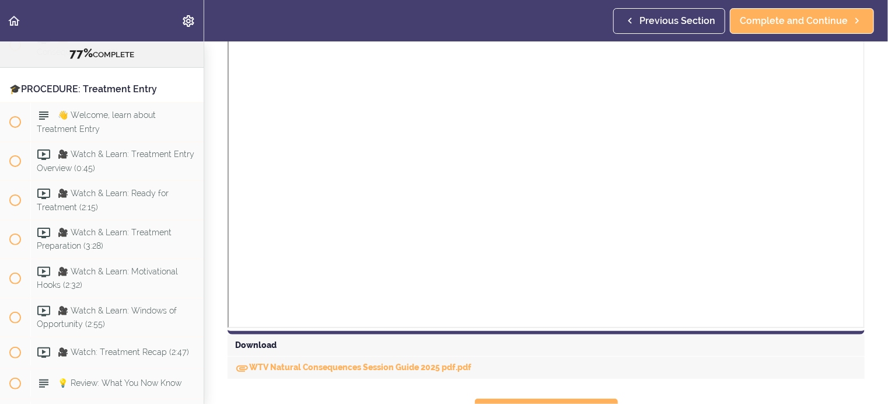
scroll to position [350, 0]
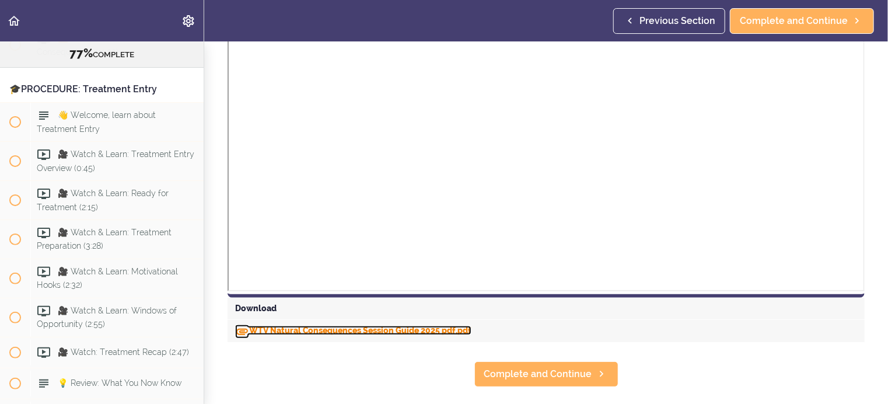
click at [357, 329] on link "WTV Natural Consequences Session Guide 2025 pdf.pdf" at bounding box center [353, 329] width 236 height 9
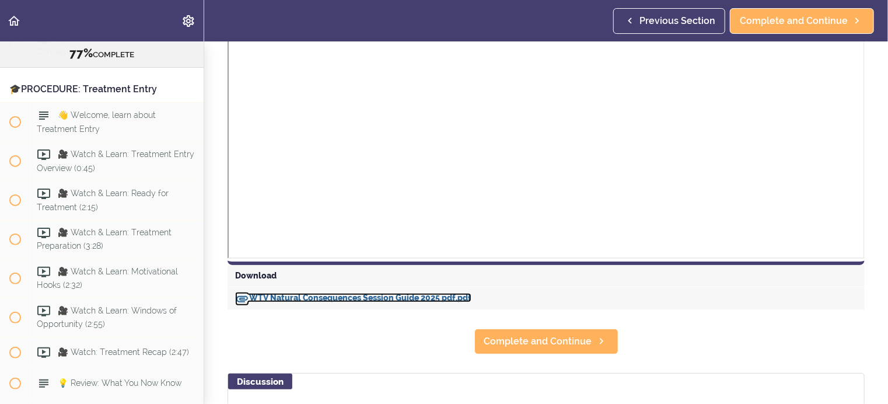
scroll to position [408, 0]
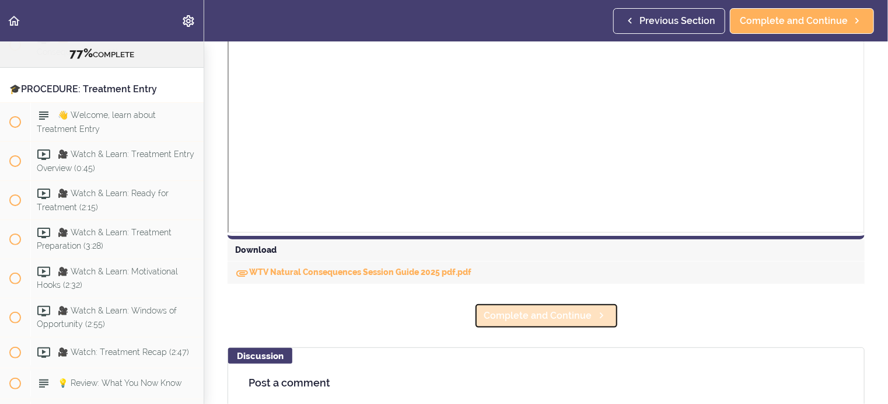
click at [503, 314] on span "Complete and Continue" at bounding box center [538, 315] width 108 height 14
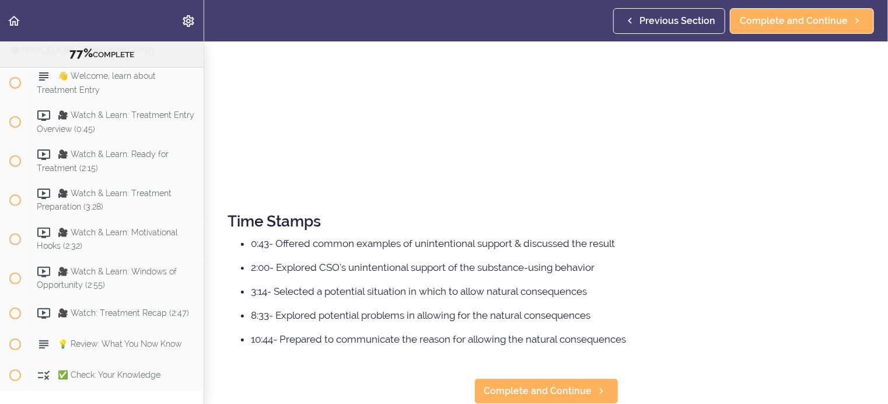
scroll to position [355, 0]
click at [559, 384] on span "Complete and Continue" at bounding box center [538, 391] width 108 height 14
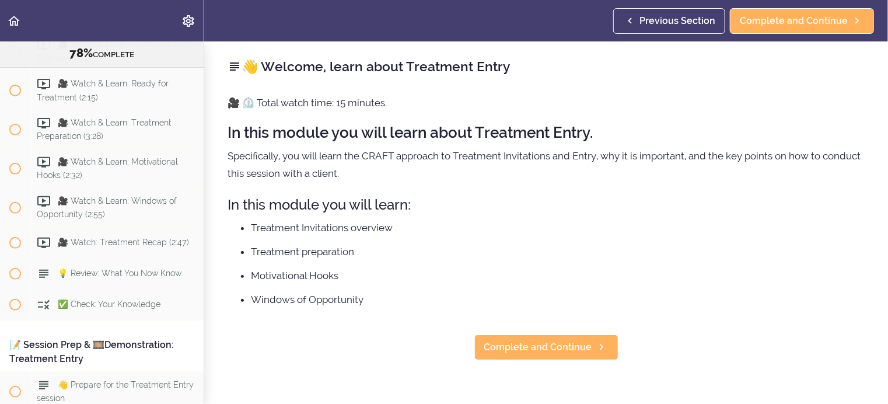
scroll to position [6851, 0]
